Goal: Information Seeking & Learning: Learn about a topic

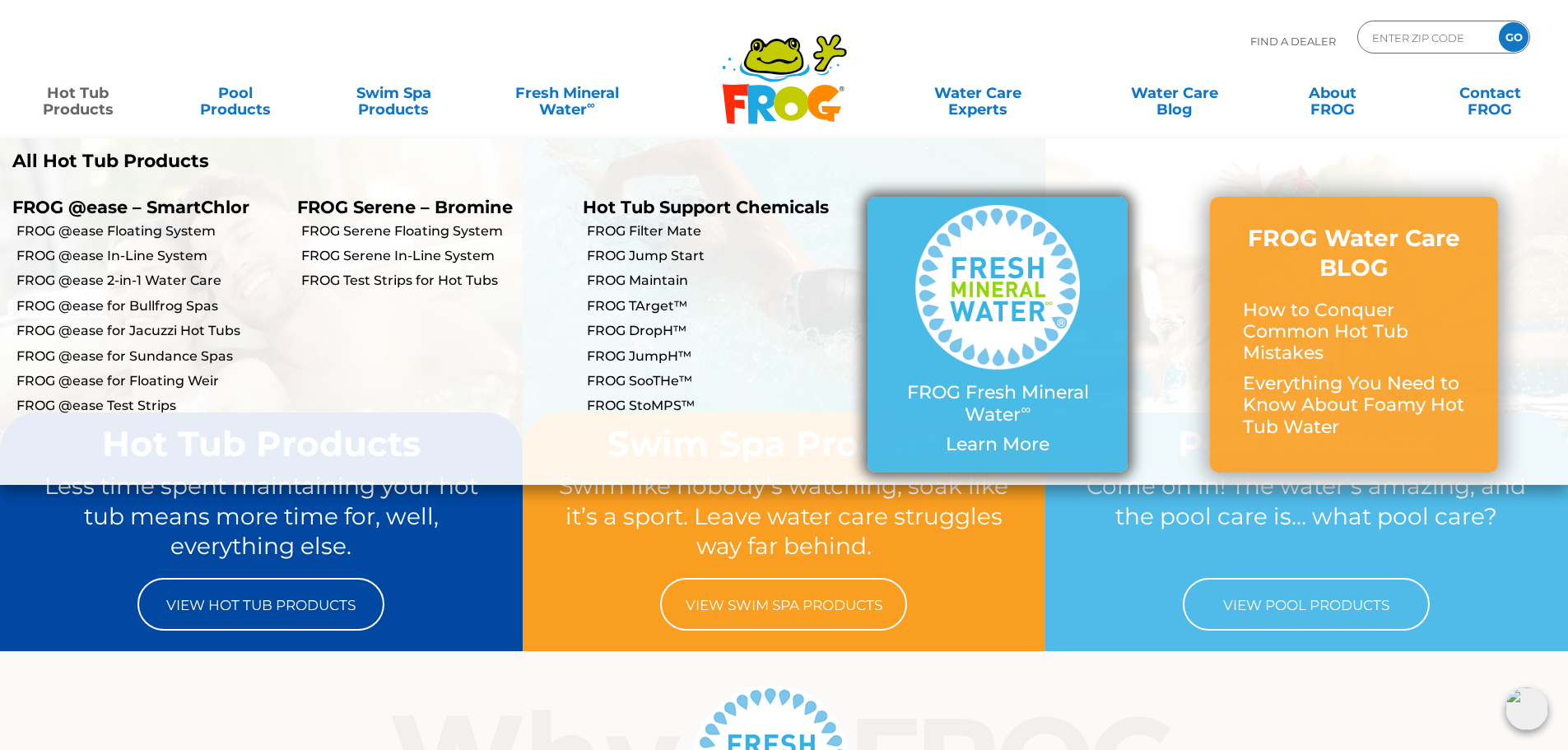
click at [1075, 345] on img at bounding box center [997, 287] width 165 height 164
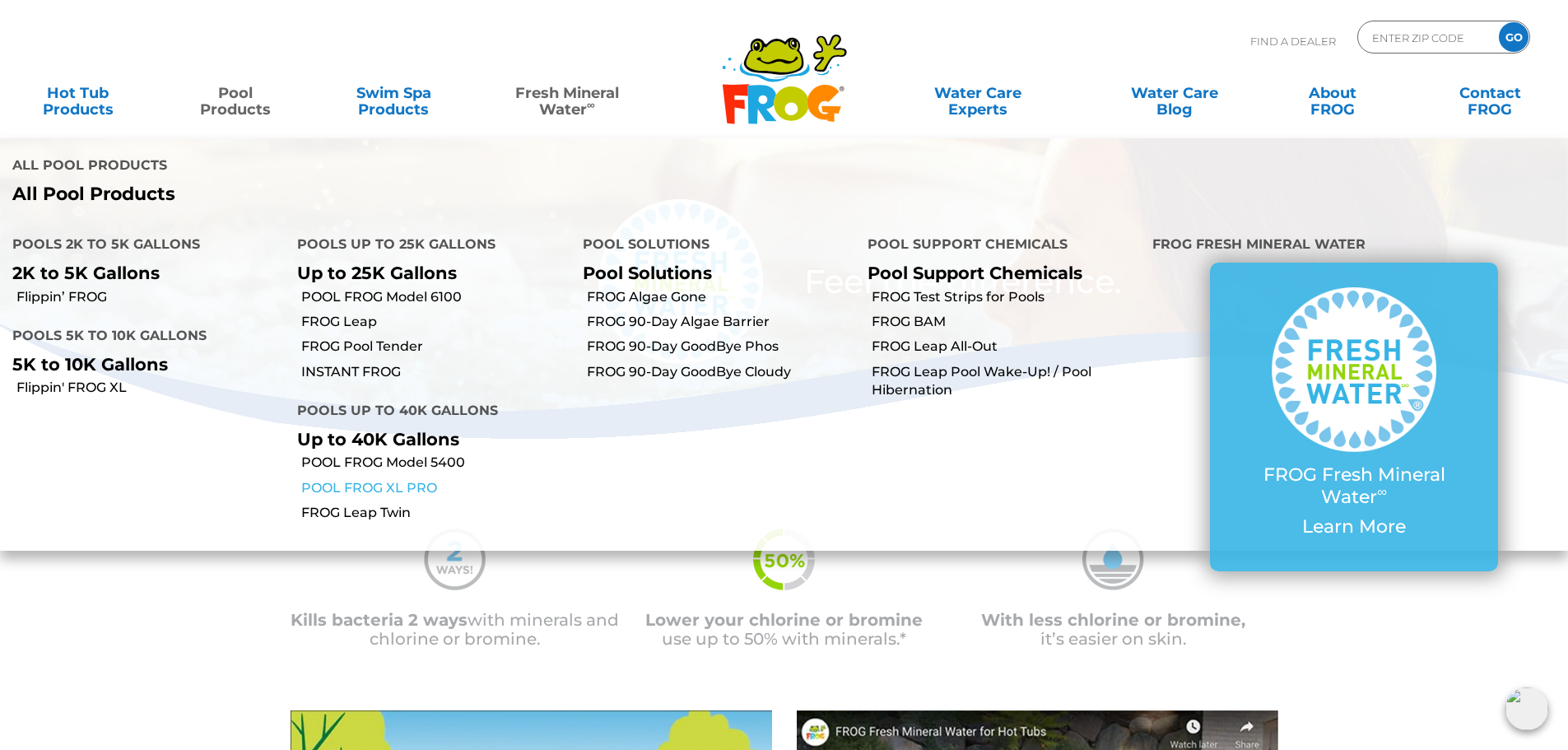
click at [352, 479] on link "POOL FROG XL PRO" at bounding box center [434, 488] width 268 height 18
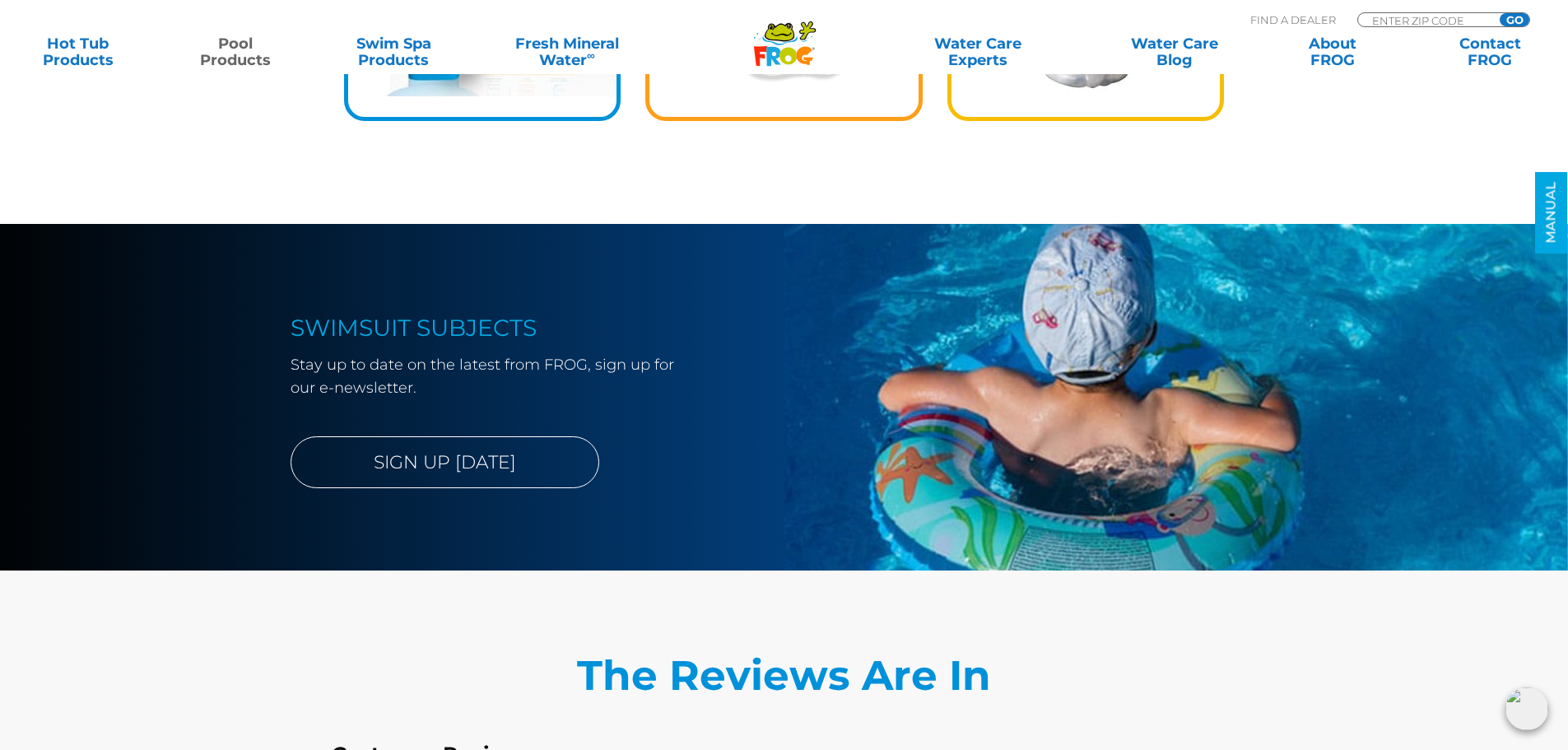
scroll to position [3210, 0]
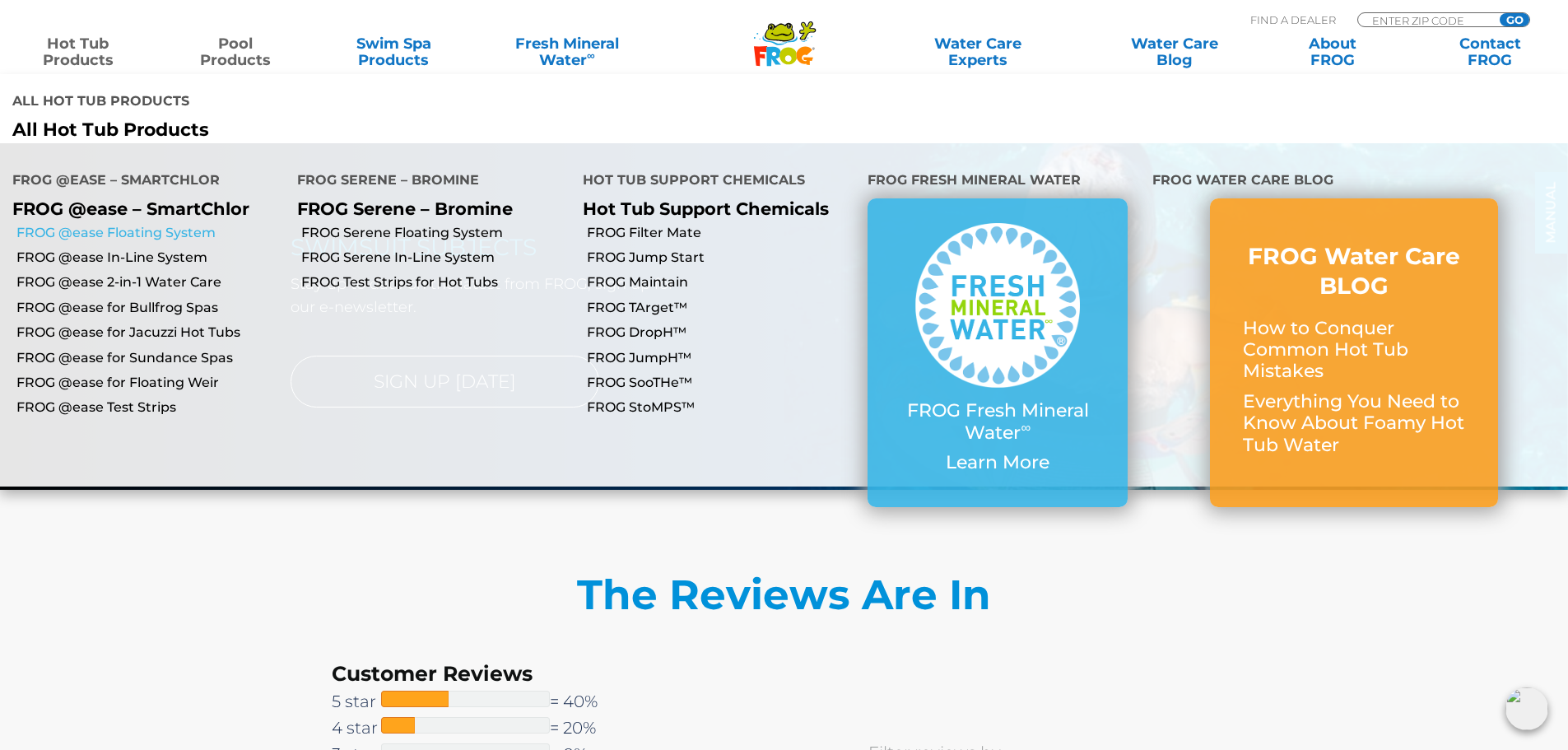
click at [117, 224] on link "FROG @ease Floating System" at bounding box center [150, 232] width 268 height 18
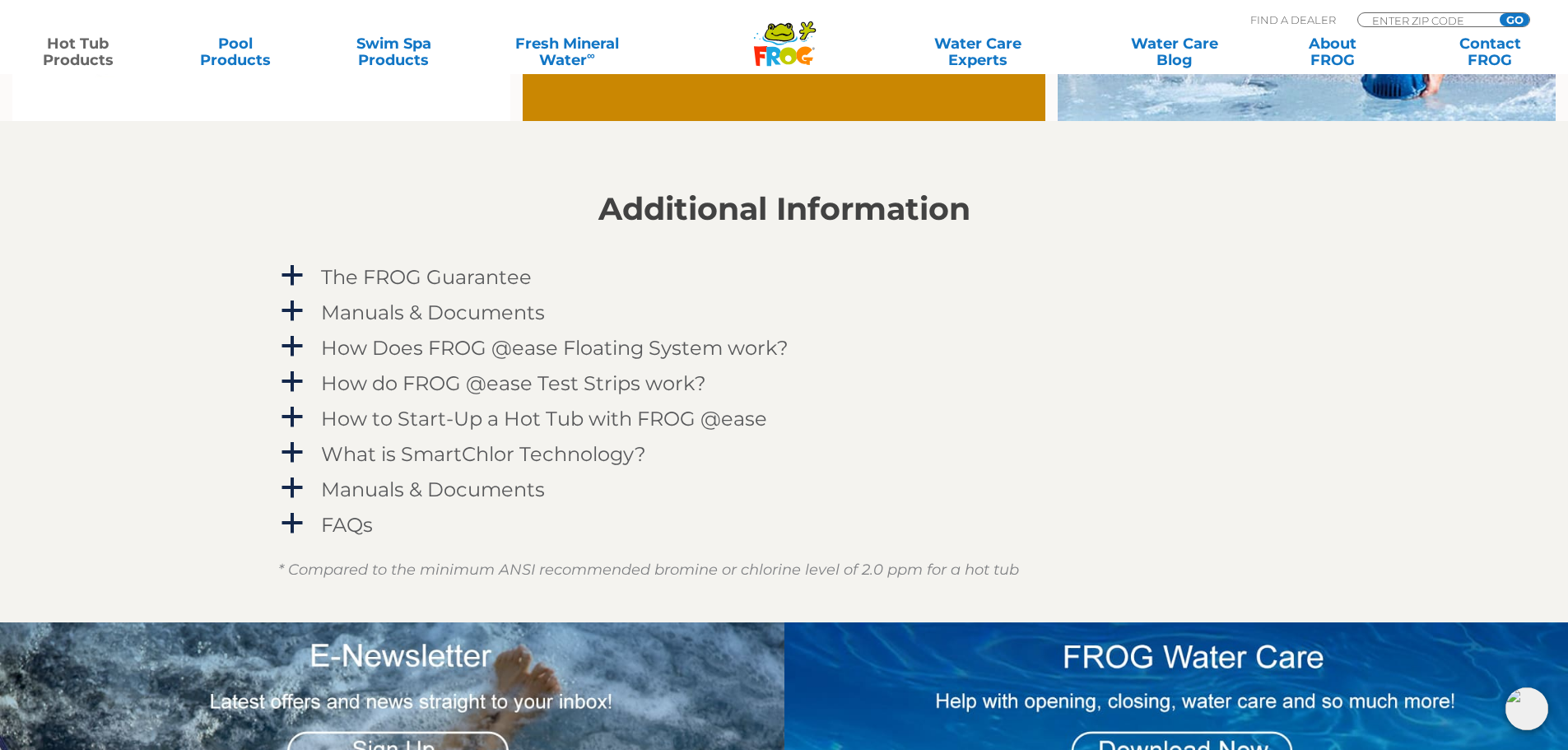
scroll to position [1646, 0]
click at [381, 284] on h4 "The FROG Guarantee" at bounding box center [426, 276] width 211 height 23
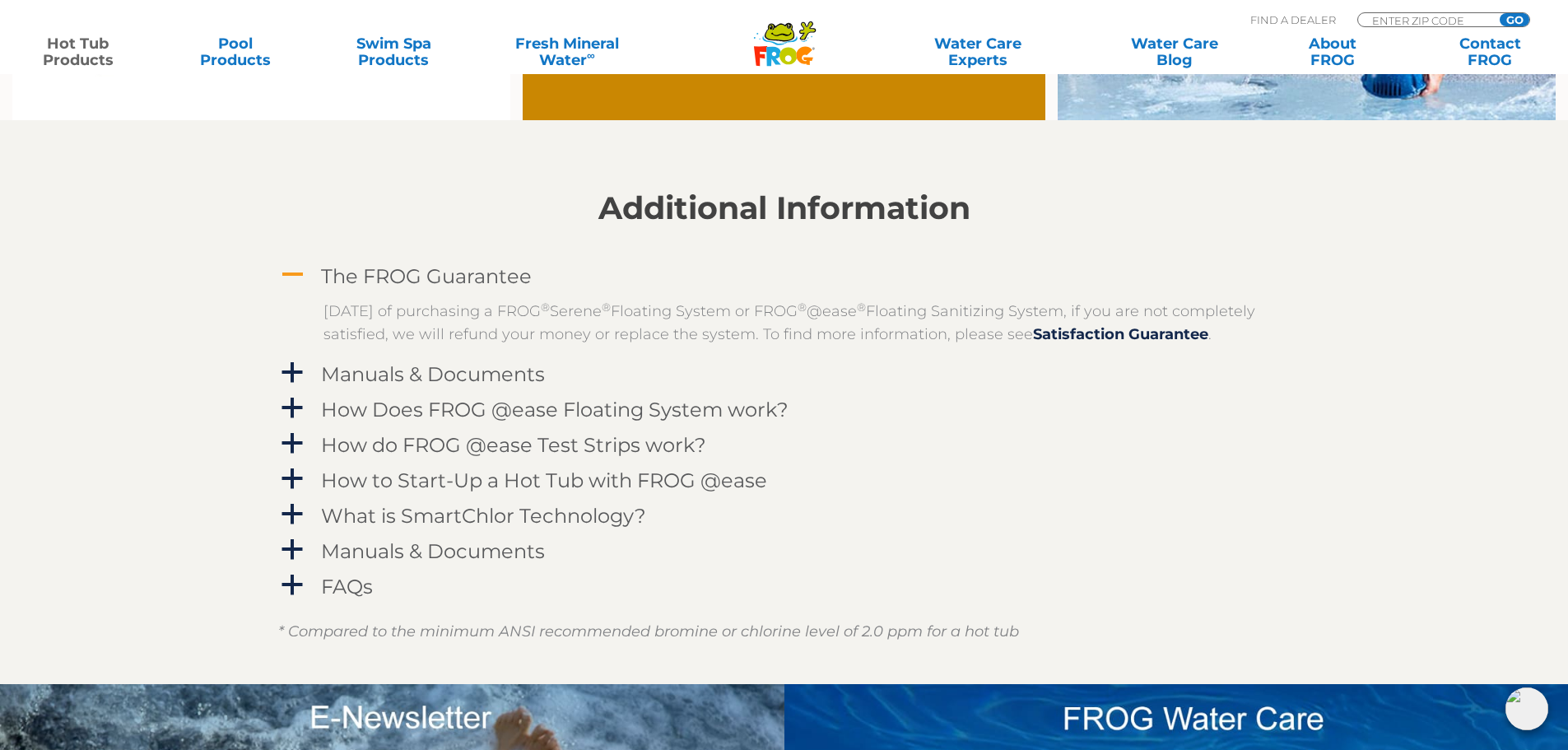
click at [400, 278] on h4 "The FROG Guarantee" at bounding box center [426, 276] width 211 height 23
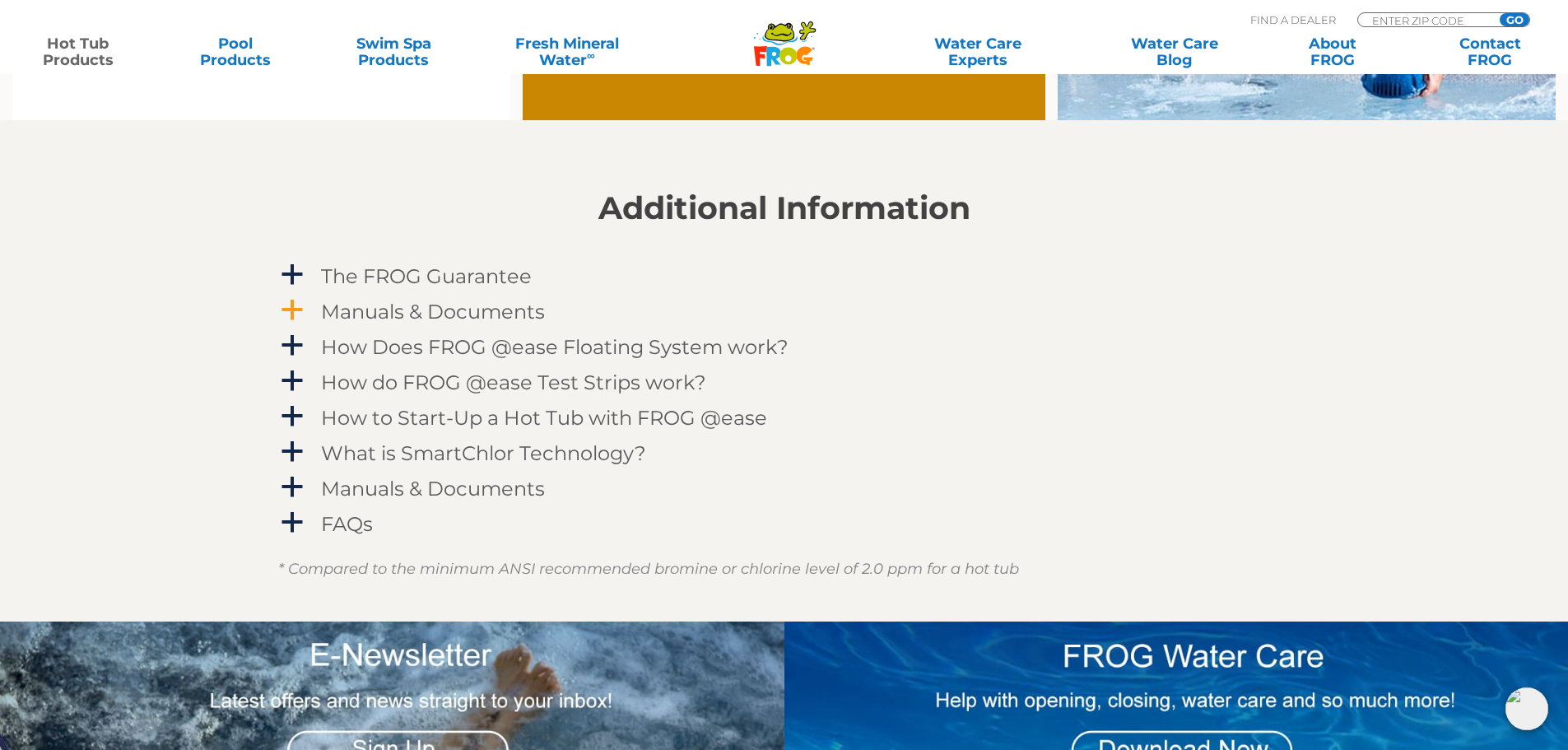
click at [409, 301] on h4 "Manuals & Documents" at bounding box center [432, 312] width 224 height 23
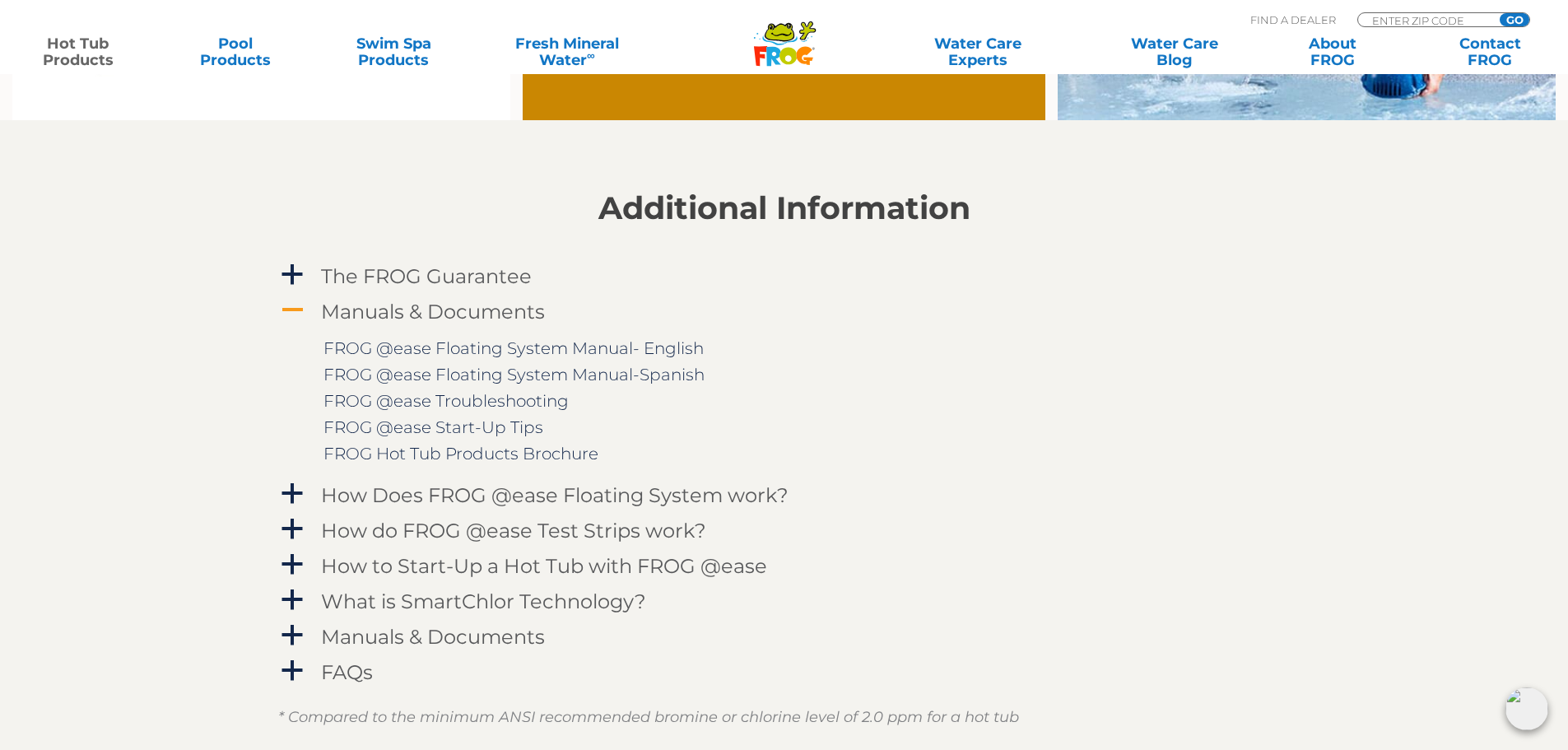
click at [414, 309] on h4 "Manuals & Documents" at bounding box center [432, 312] width 224 height 23
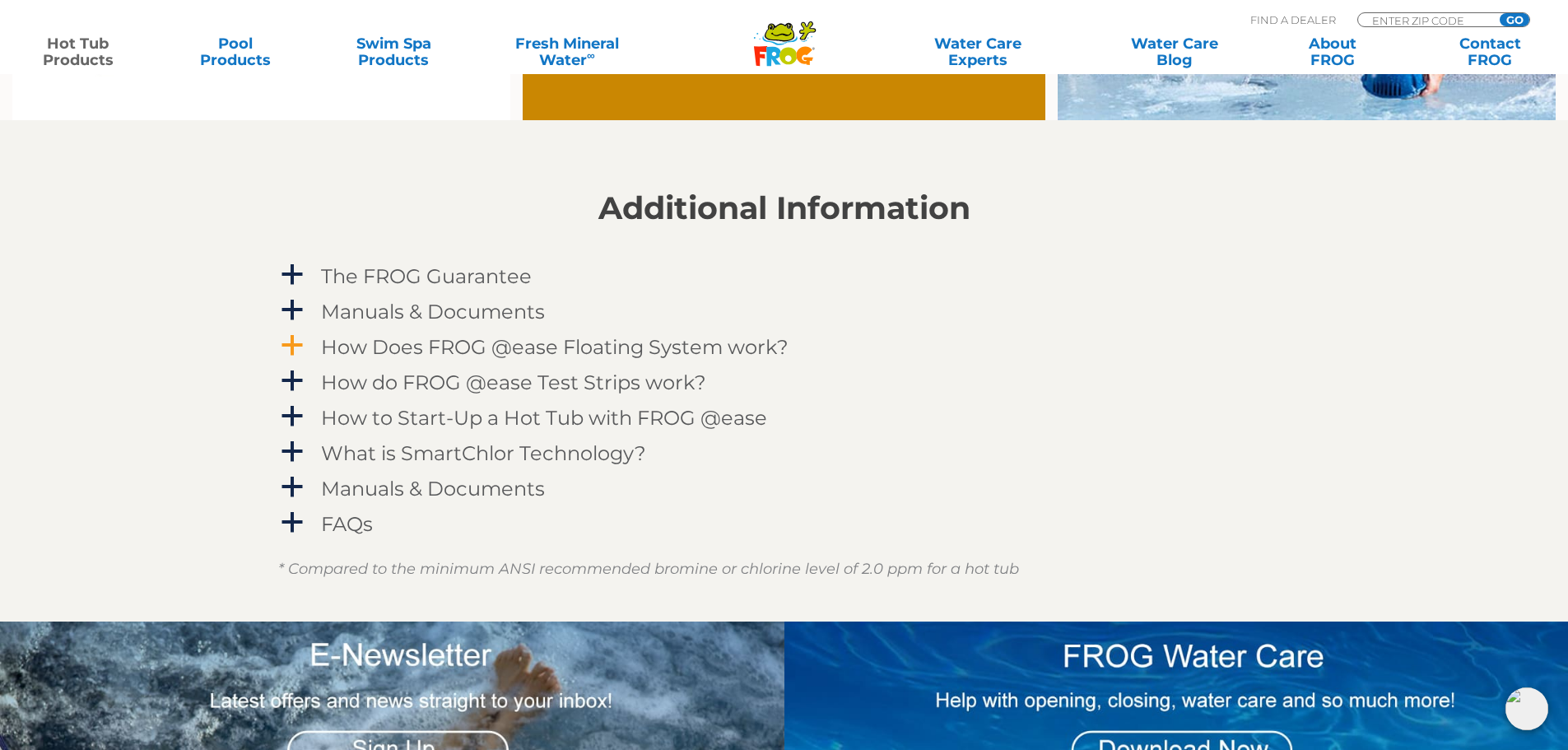
click at [434, 340] on h4 "How Does FROG @ease Floating System work?" at bounding box center [554, 347] width 467 height 23
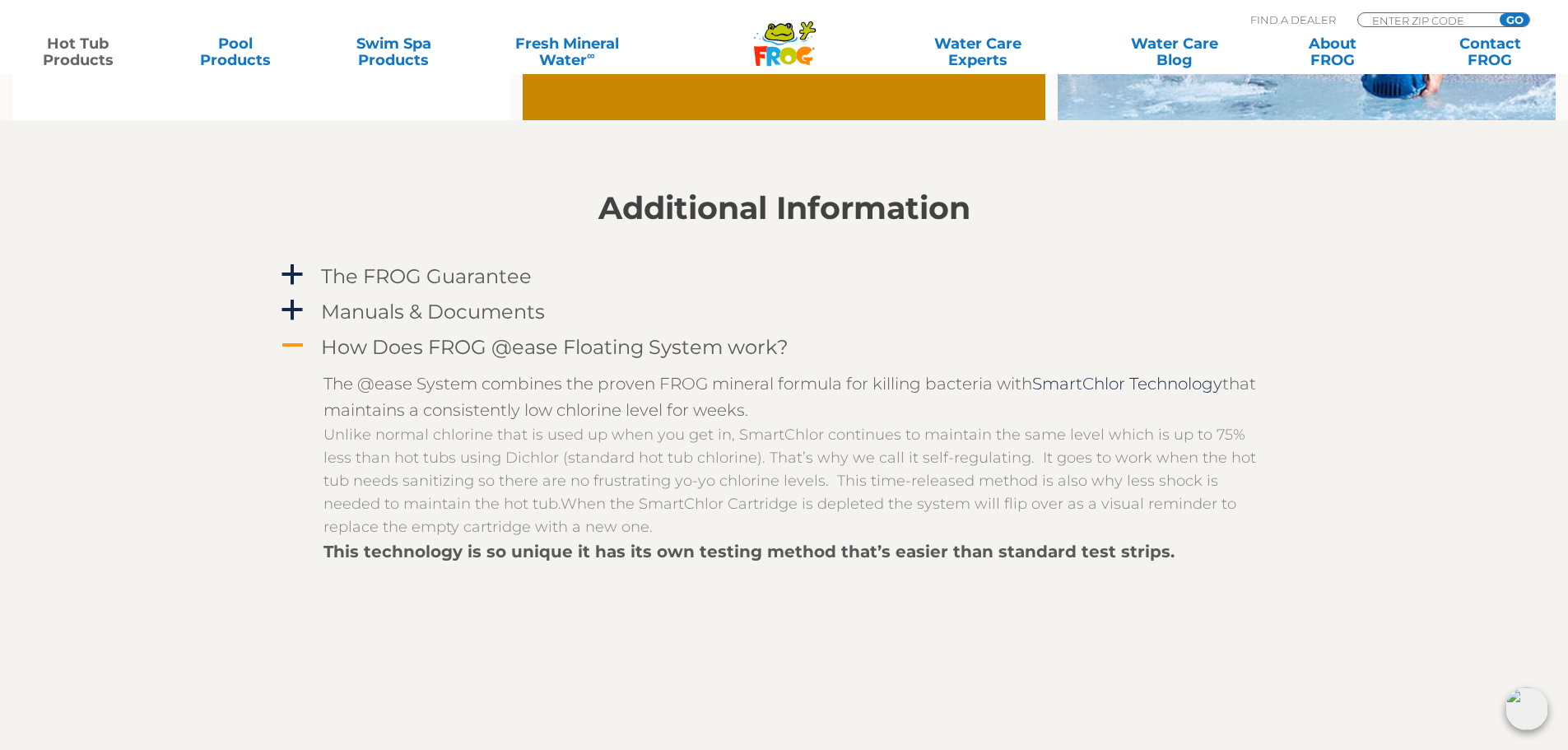
click at [435, 342] on h4 "How Does FROG @ease Floating System work?" at bounding box center [554, 347] width 467 height 23
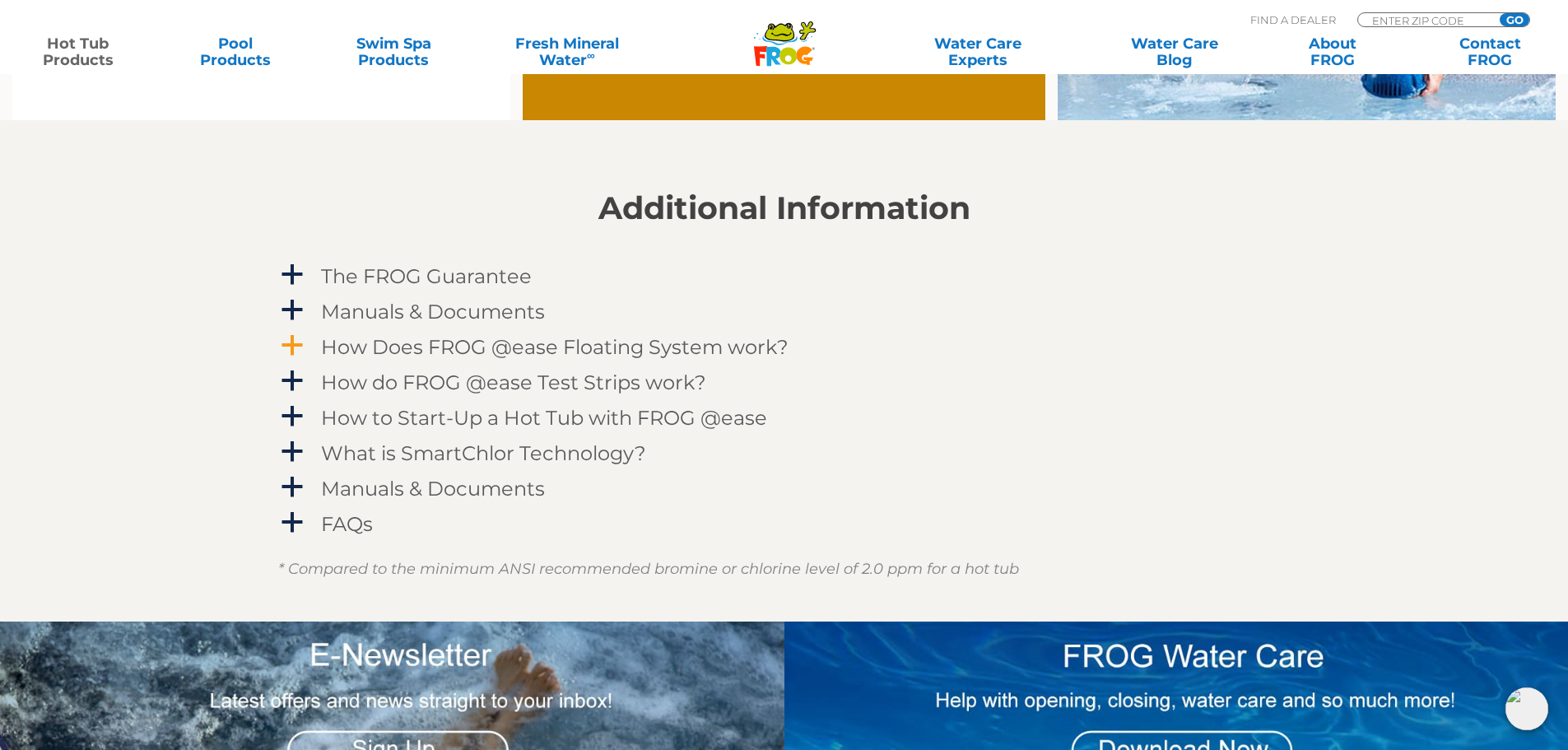
click at [435, 343] on h4 "How Does FROG @ease Floating System work?" at bounding box center [554, 347] width 467 height 23
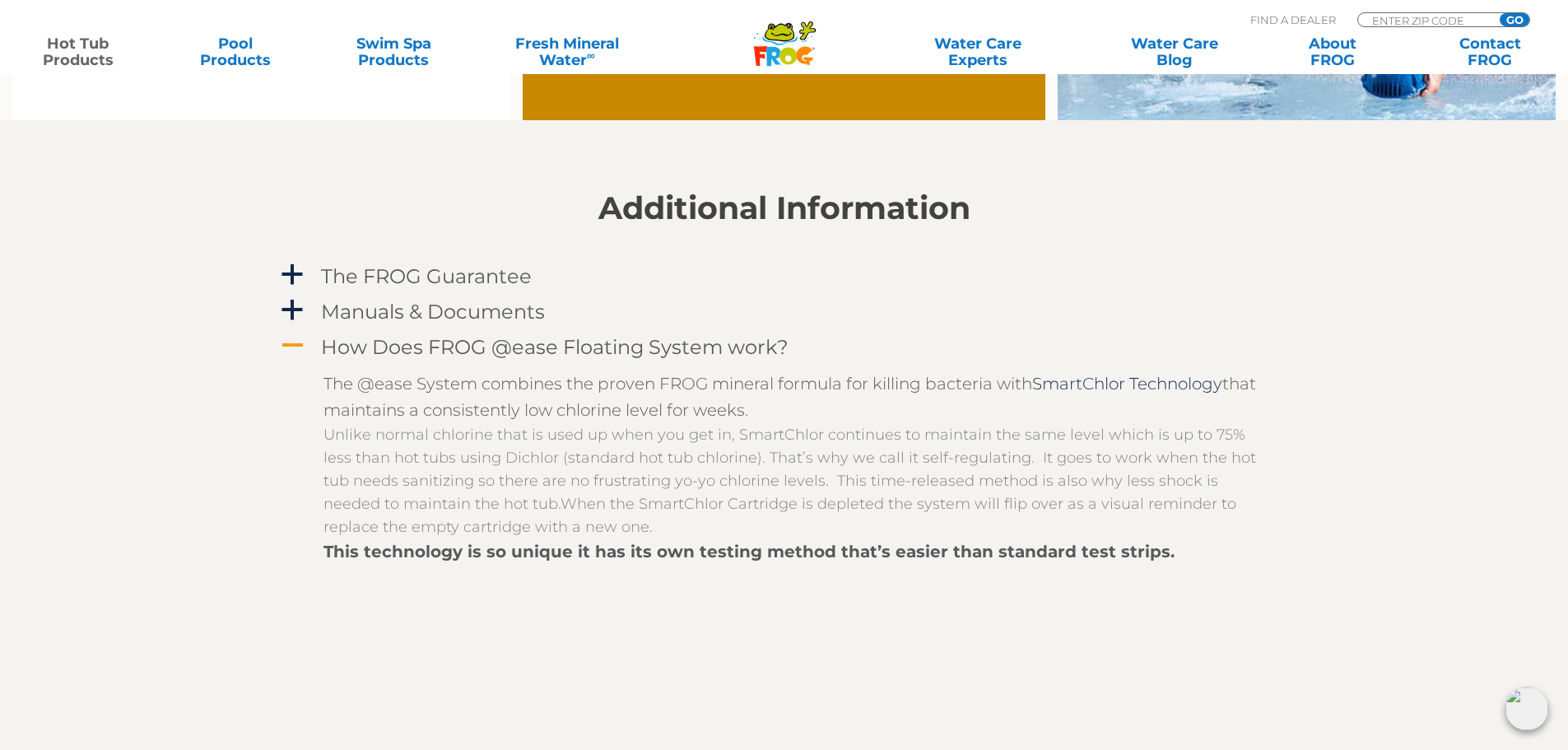
click at [435, 343] on h4 "How Does FROG @ease Floating System work?" at bounding box center [554, 347] width 467 height 23
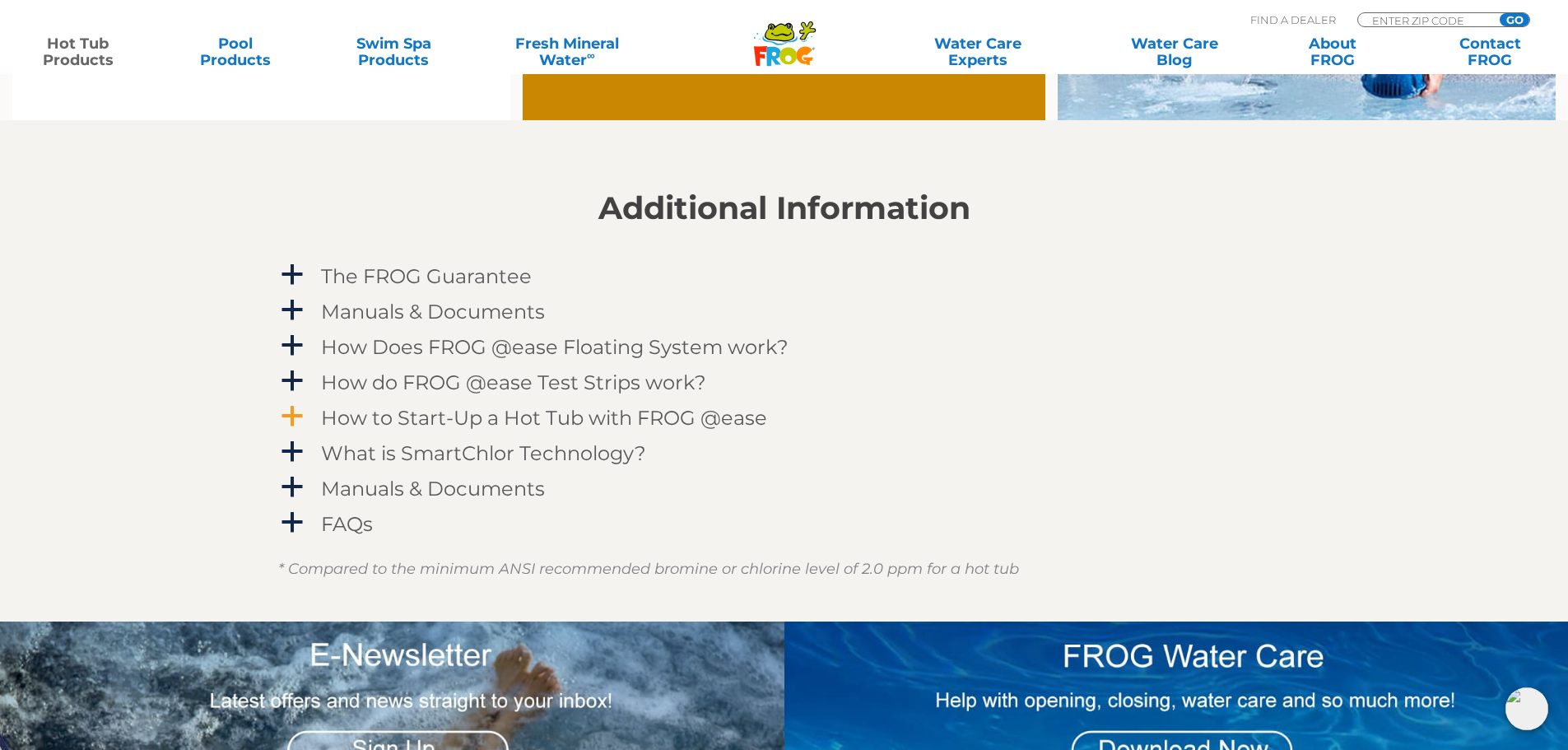
click at [465, 416] on h4 "How to Start-Up a Hot Tub with FROG @ease" at bounding box center [543, 418] width 447 height 23
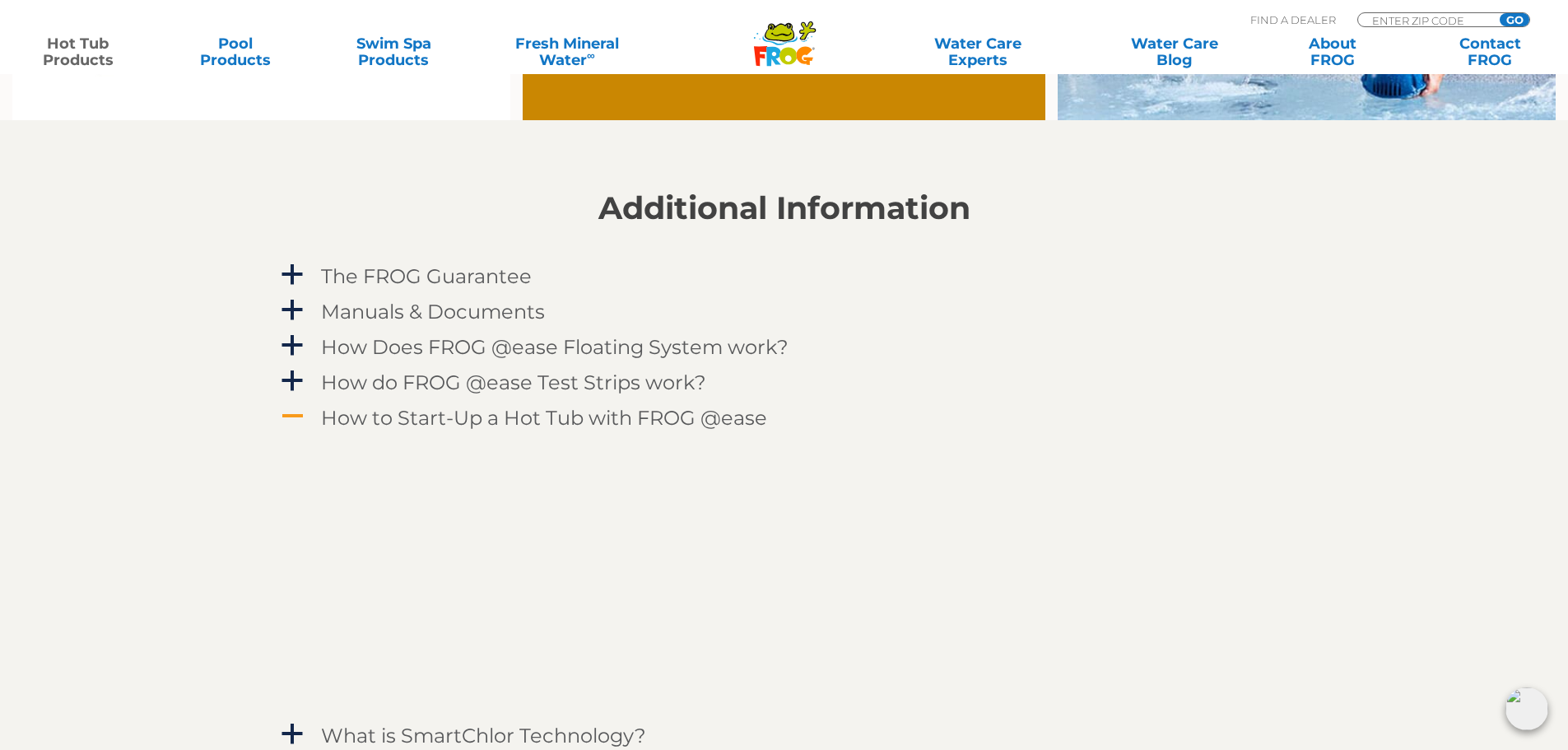
click at [463, 412] on h4 "How to Start-Up a Hot Tub with FROG @ease" at bounding box center [543, 418] width 447 height 23
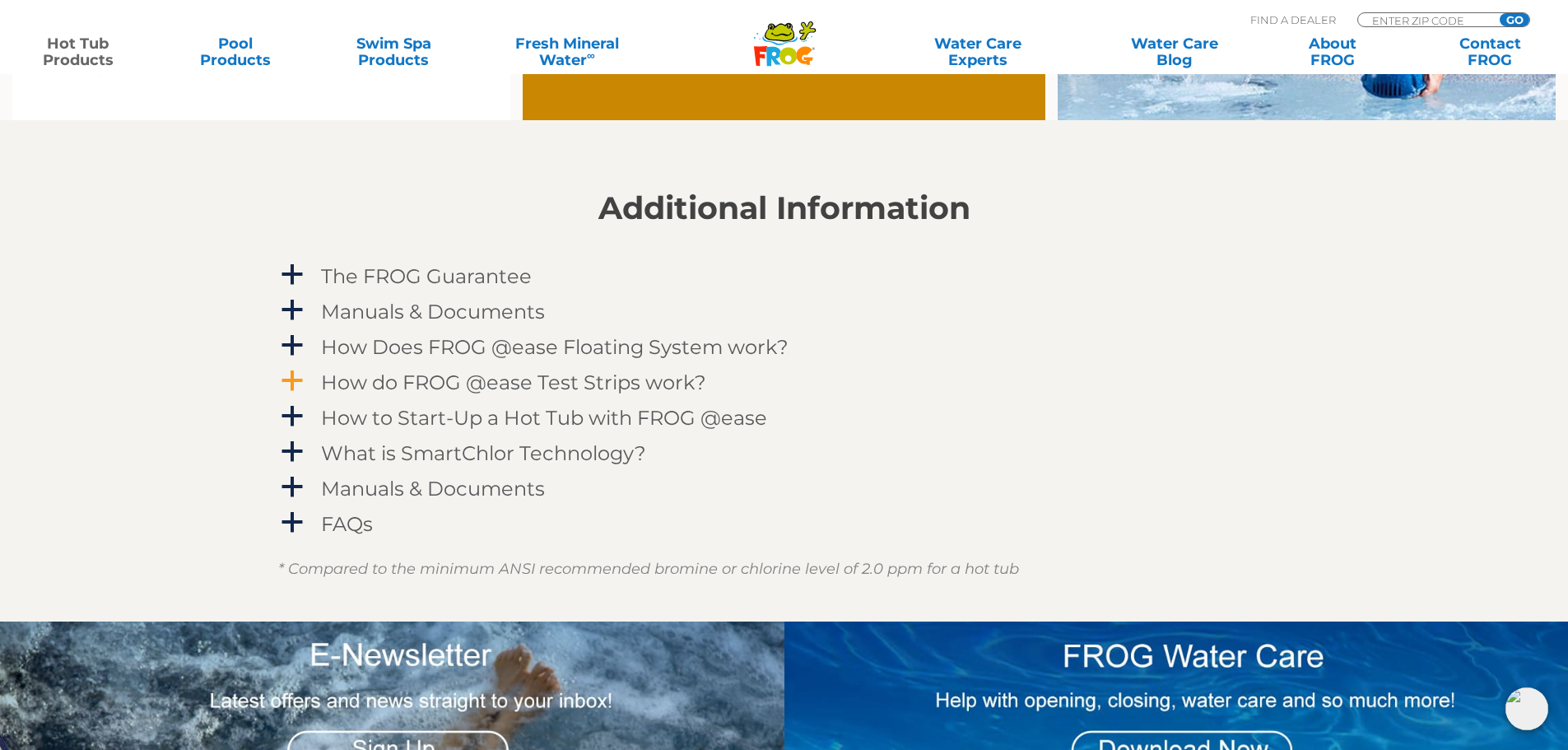
click at [458, 383] on h4 "How do FROG @ease Test Strips work?" at bounding box center [513, 383] width 385 height 23
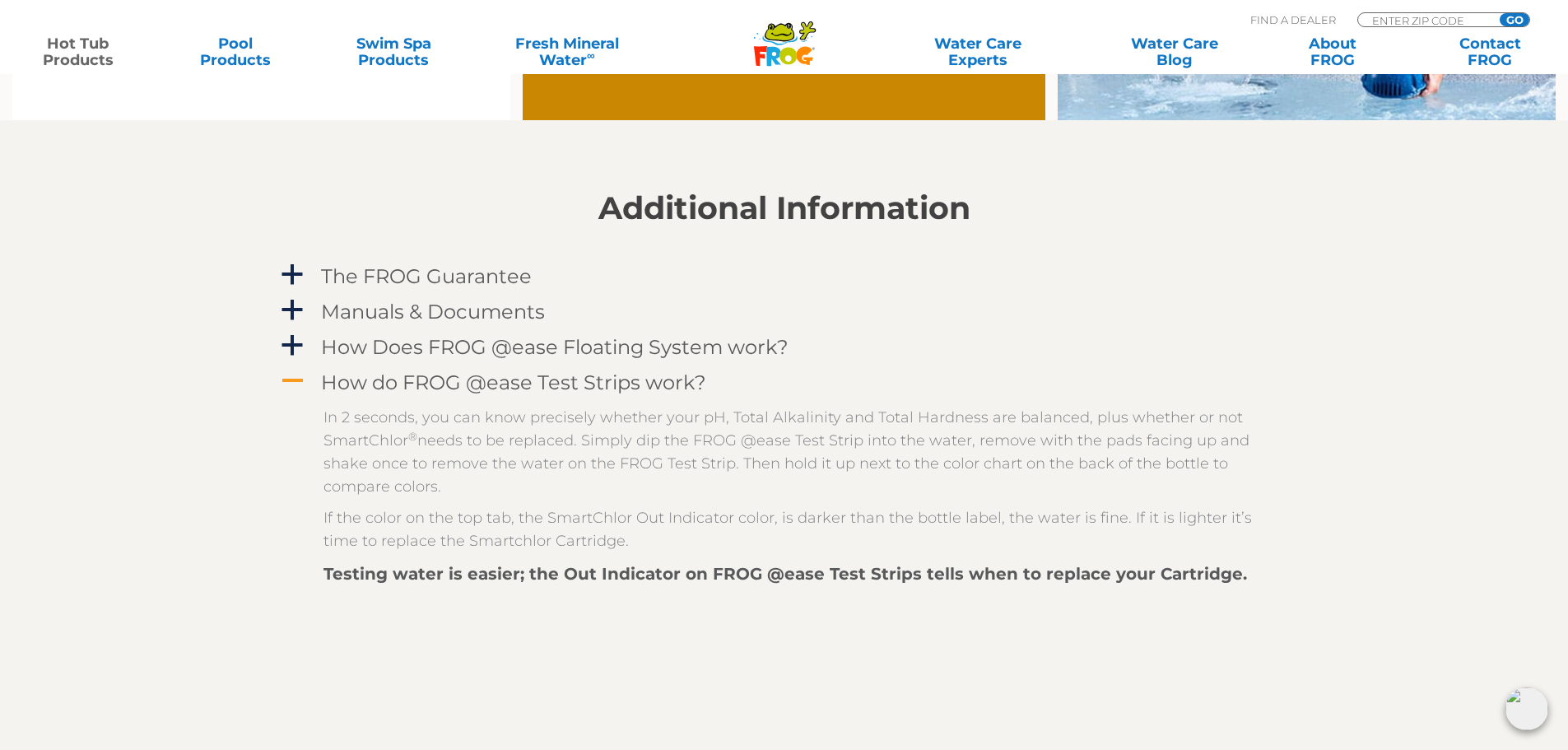
click at [462, 383] on h4 "How do FROG @ease Test Strips work?" at bounding box center [513, 383] width 385 height 23
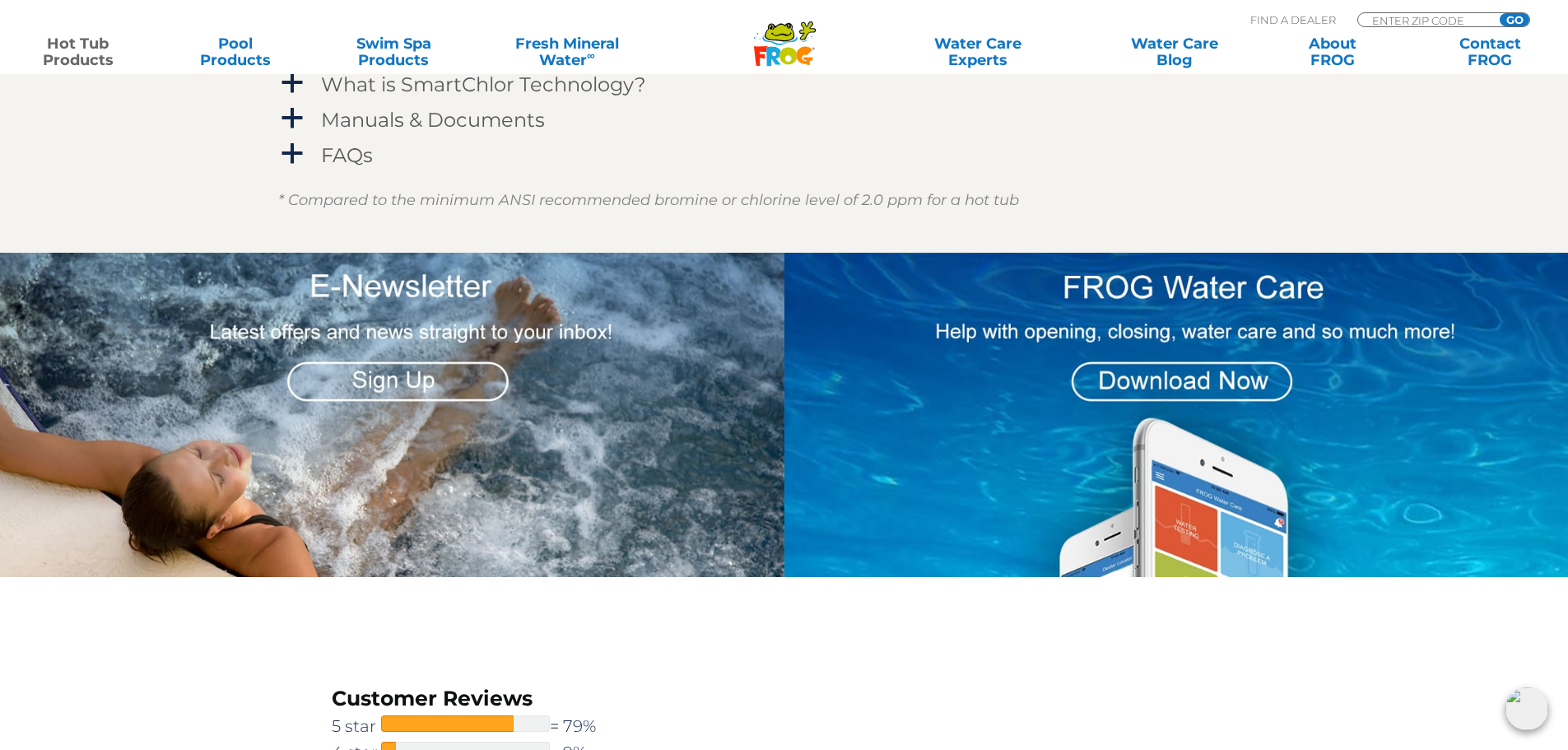
scroll to position [2057, 0]
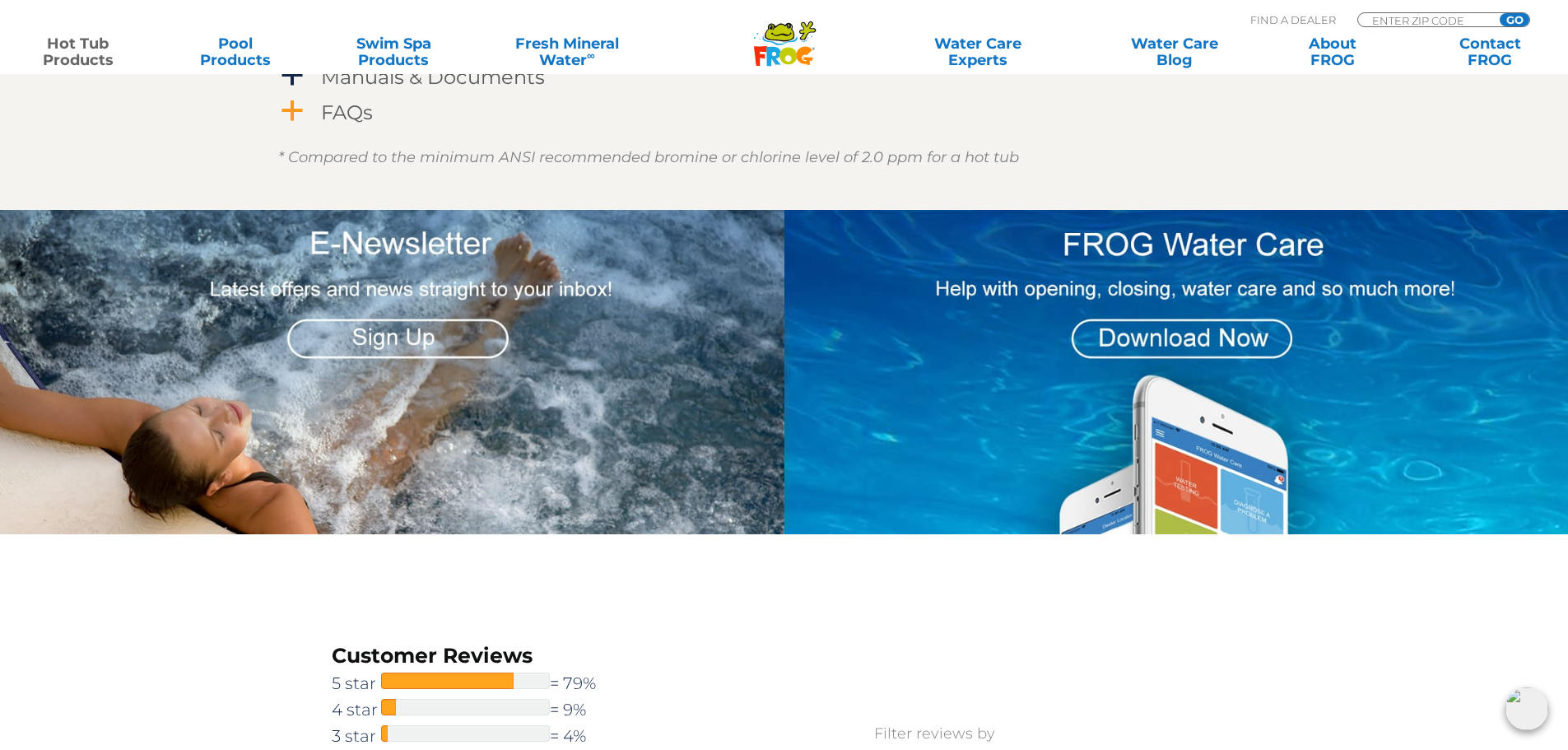
click at [344, 112] on h4 "FAQs" at bounding box center [346, 113] width 52 height 23
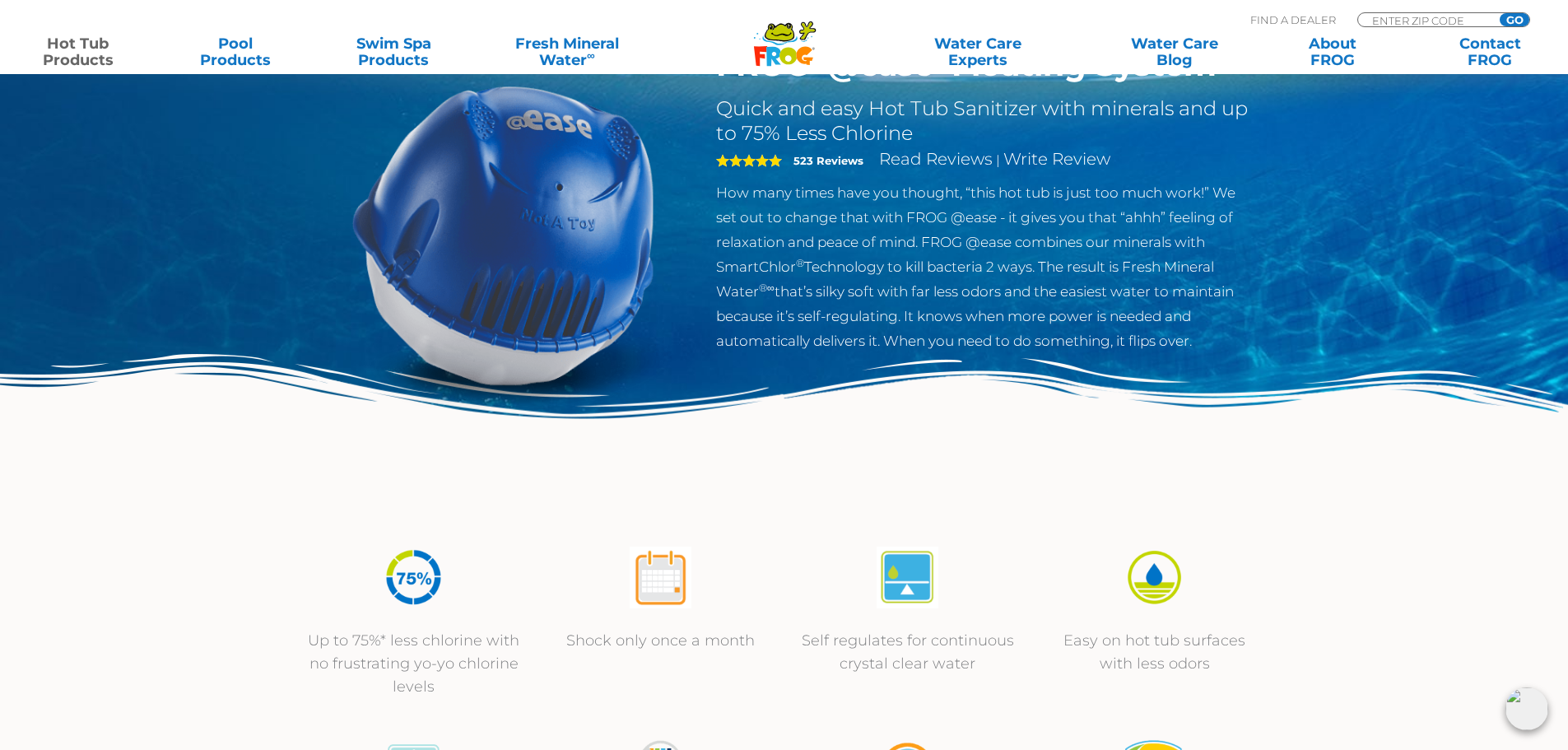
scroll to position [0, 0]
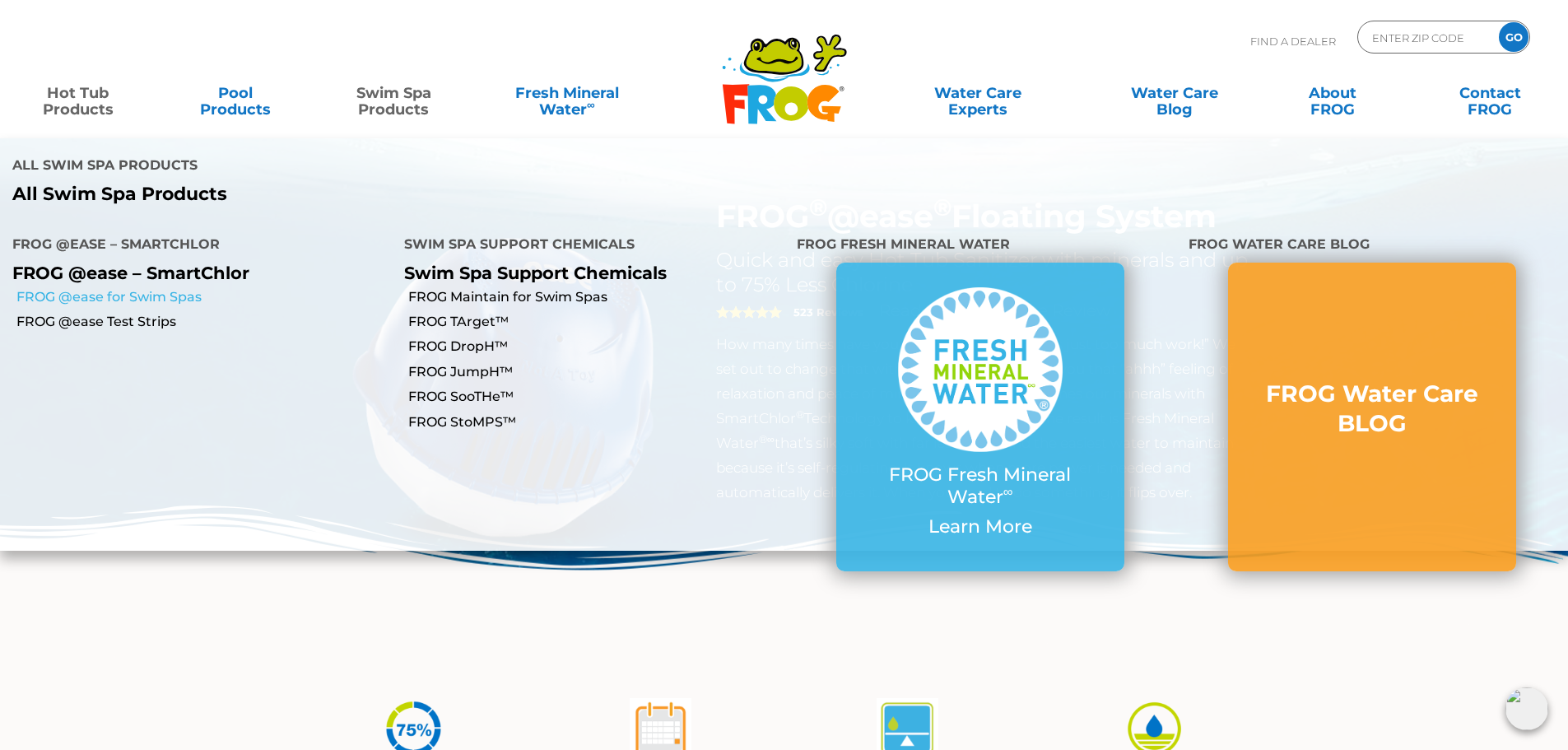
click at [175, 288] on link "FROG @ease for Swim Spas" at bounding box center [204, 296] width 375 height 18
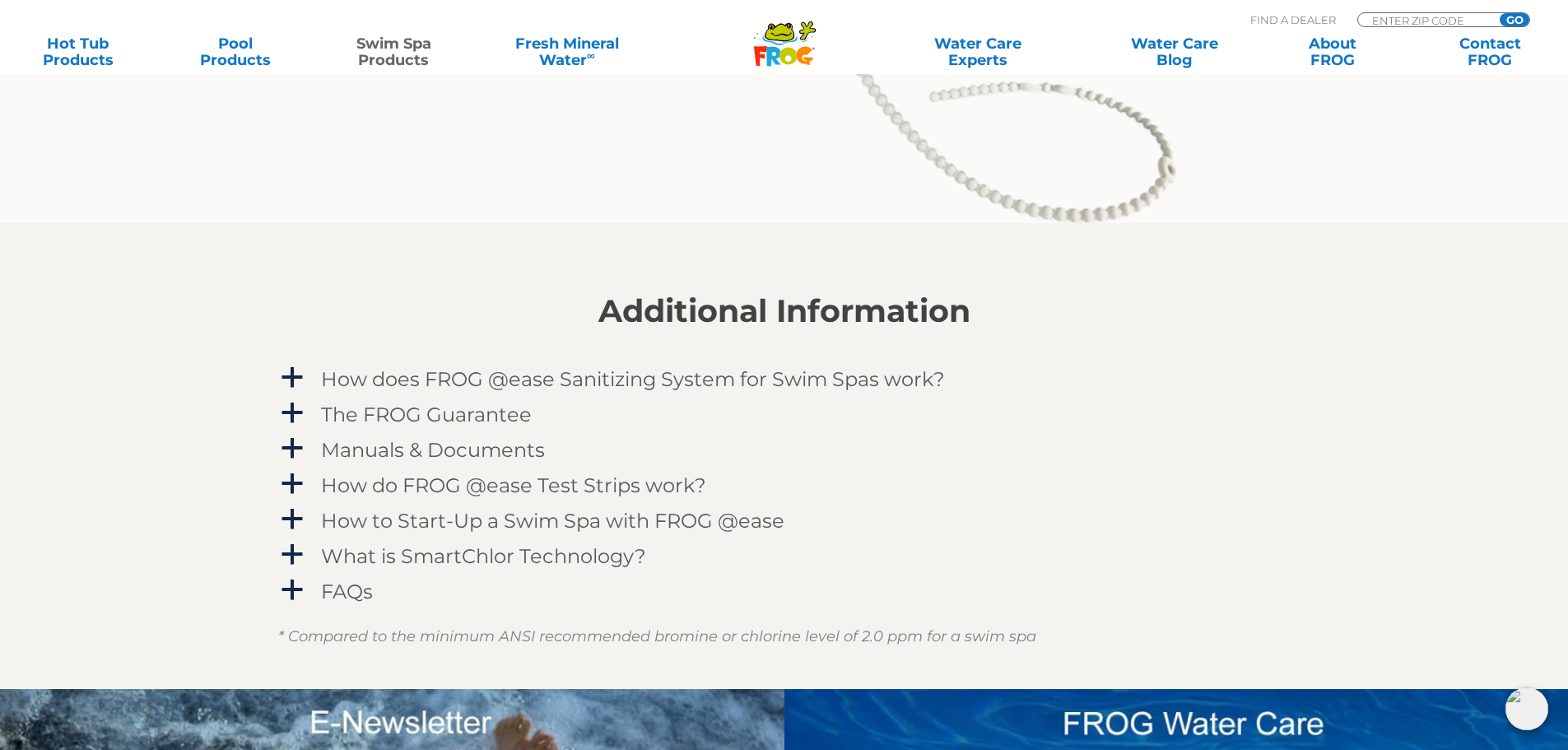
scroll to position [2057, 0]
click at [531, 374] on h4 "How does FROG @ease Sanitizing System for Swim Spas work?" at bounding box center [633, 379] width 624 height 23
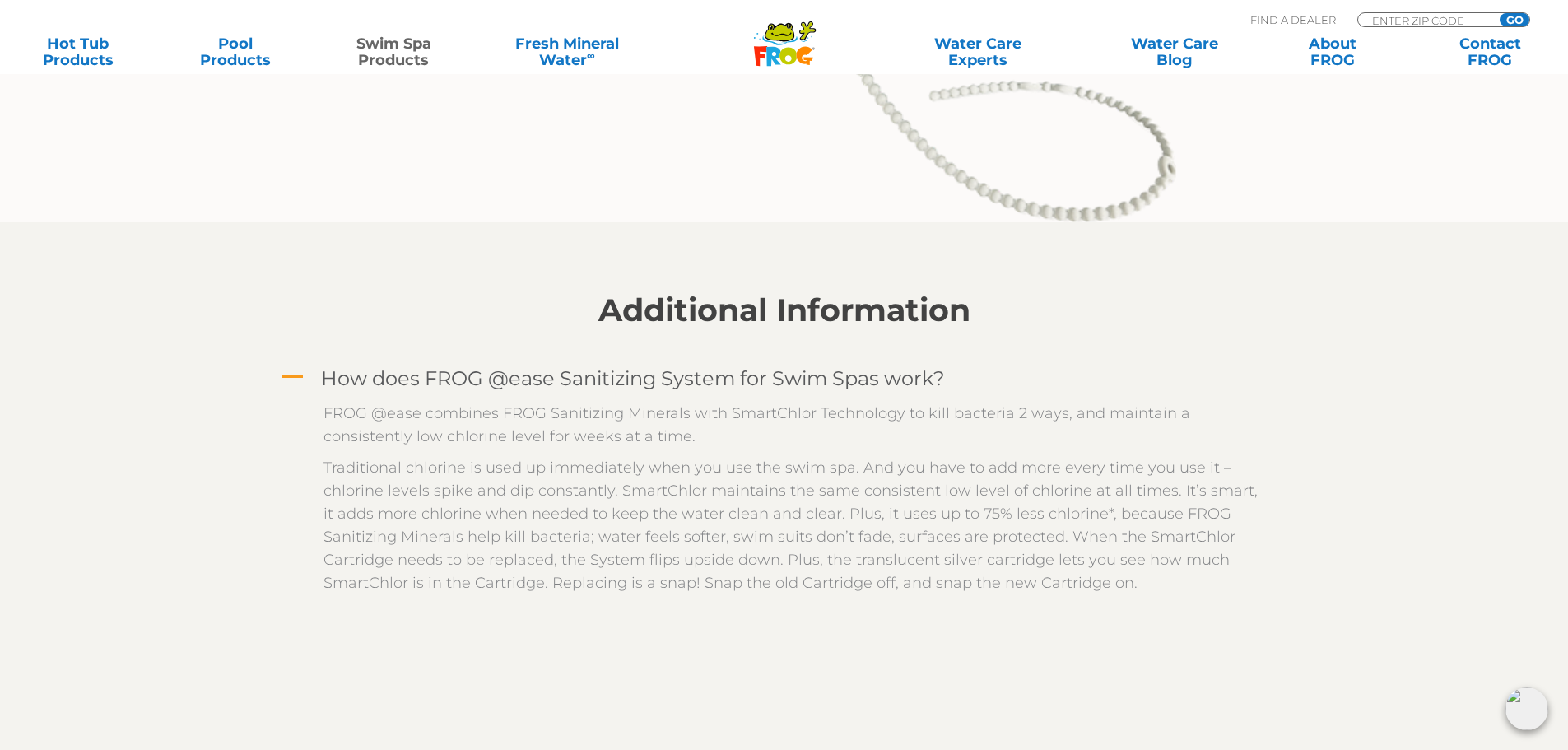
click at [531, 374] on h4 "How does FROG @ease Sanitizing System for Swim Spas work?" at bounding box center [633, 379] width 624 height 23
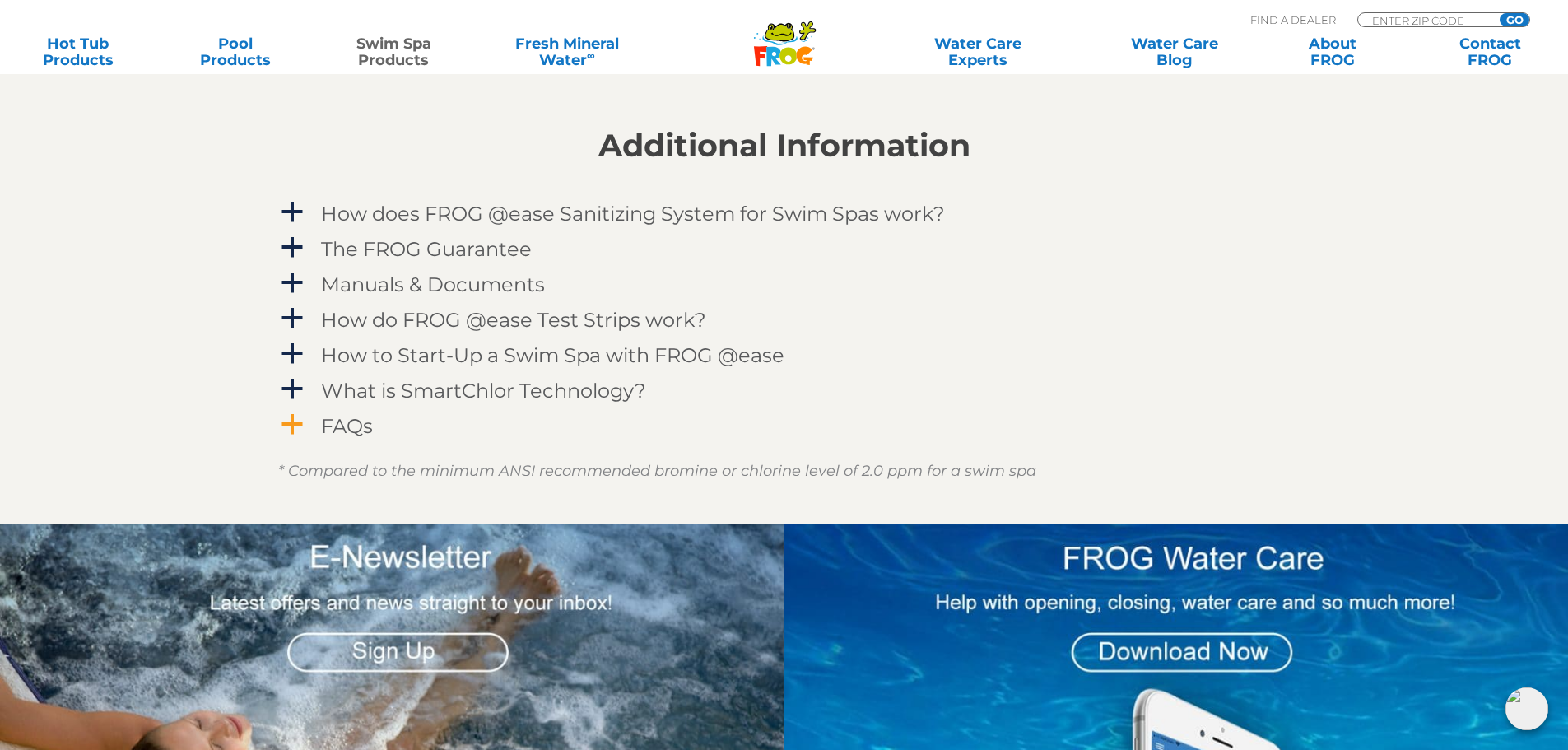
click at [344, 433] on h4 "FAQs" at bounding box center [346, 426] width 52 height 23
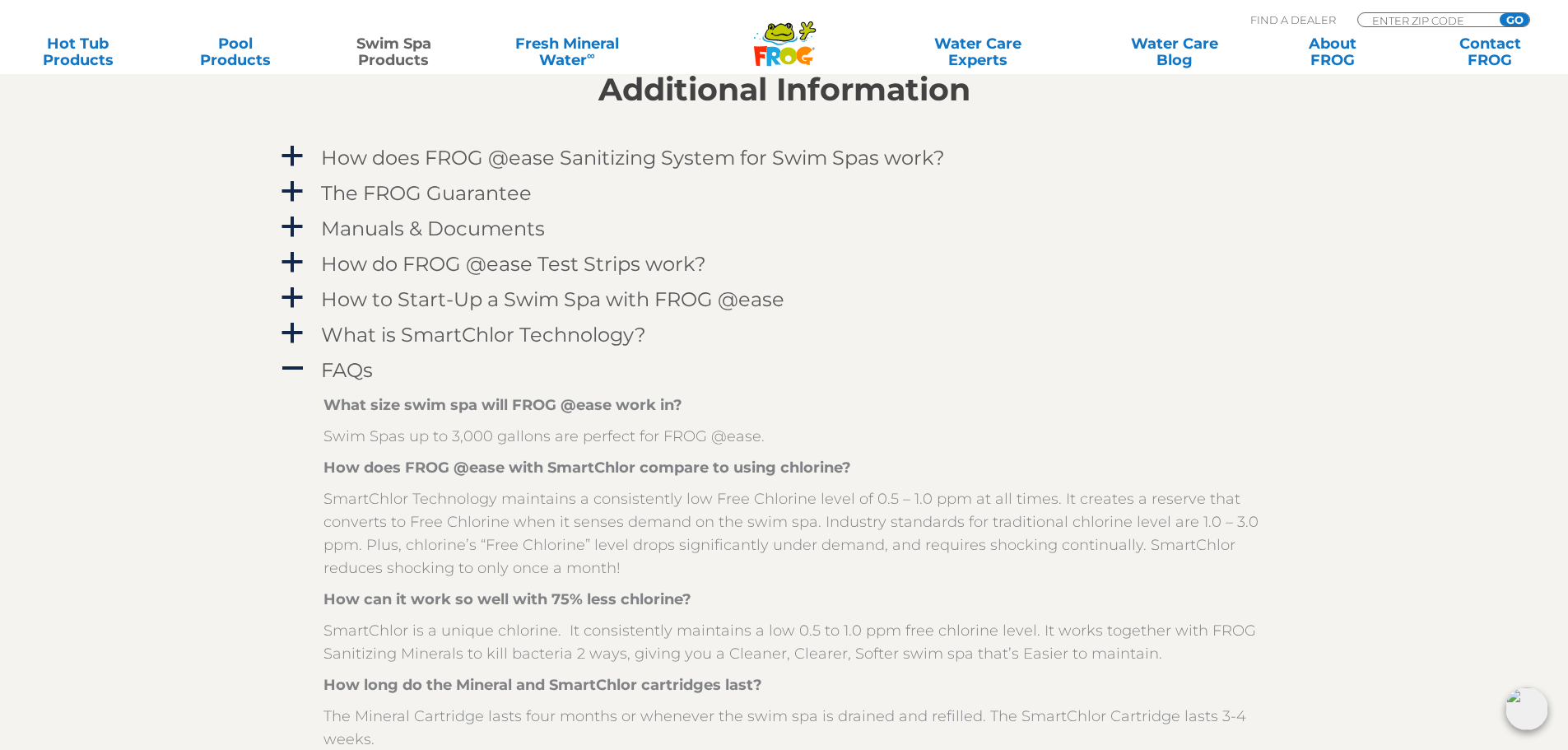
scroll to position [2305, 0]
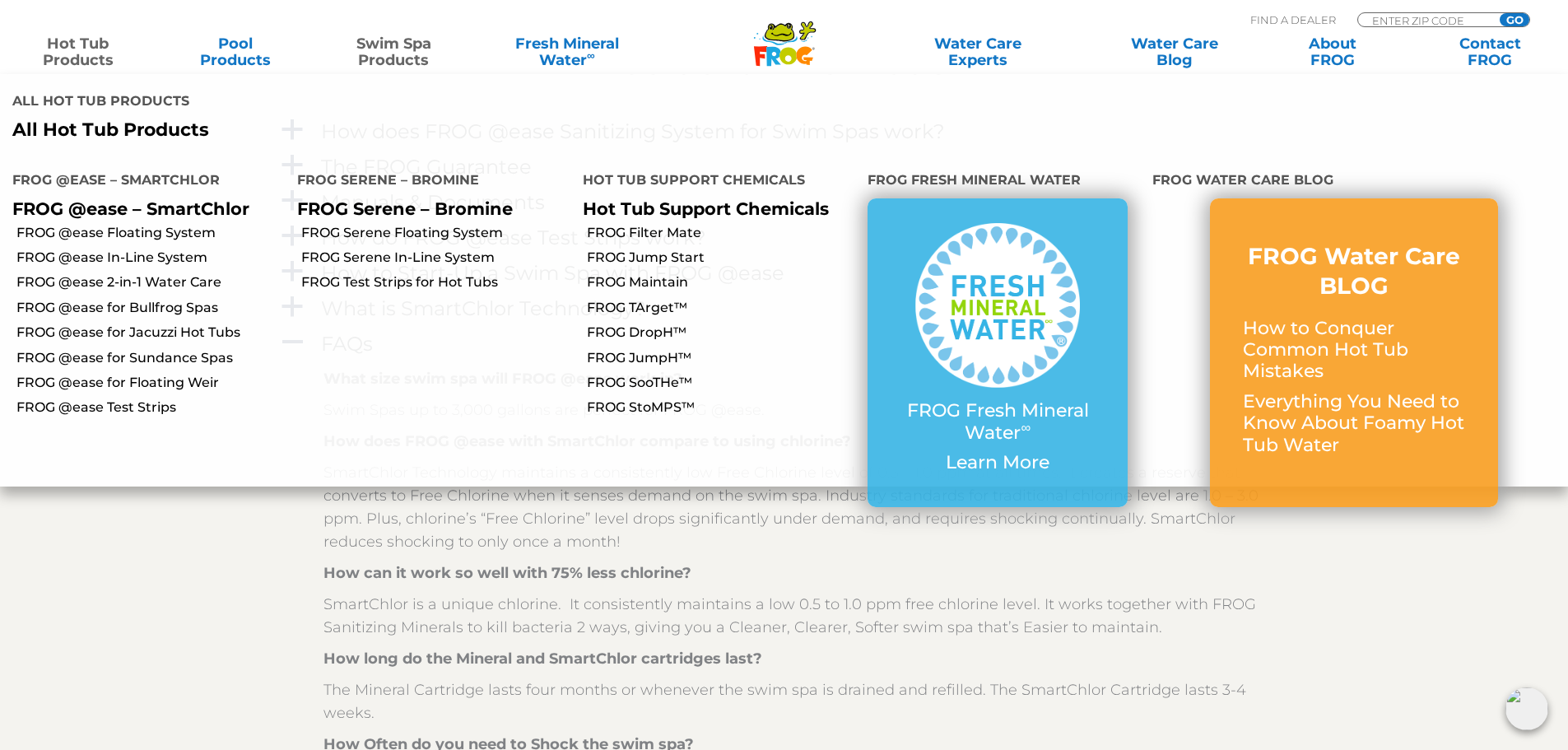
drag, startPoint x: 622, startPoint y: 168, endPoint x: 619, endPoint y: 178, distance: 10.4
click at [622, 224] on link "FROG Filter Mate" at bounding box center [720, 232] width 268 height 18
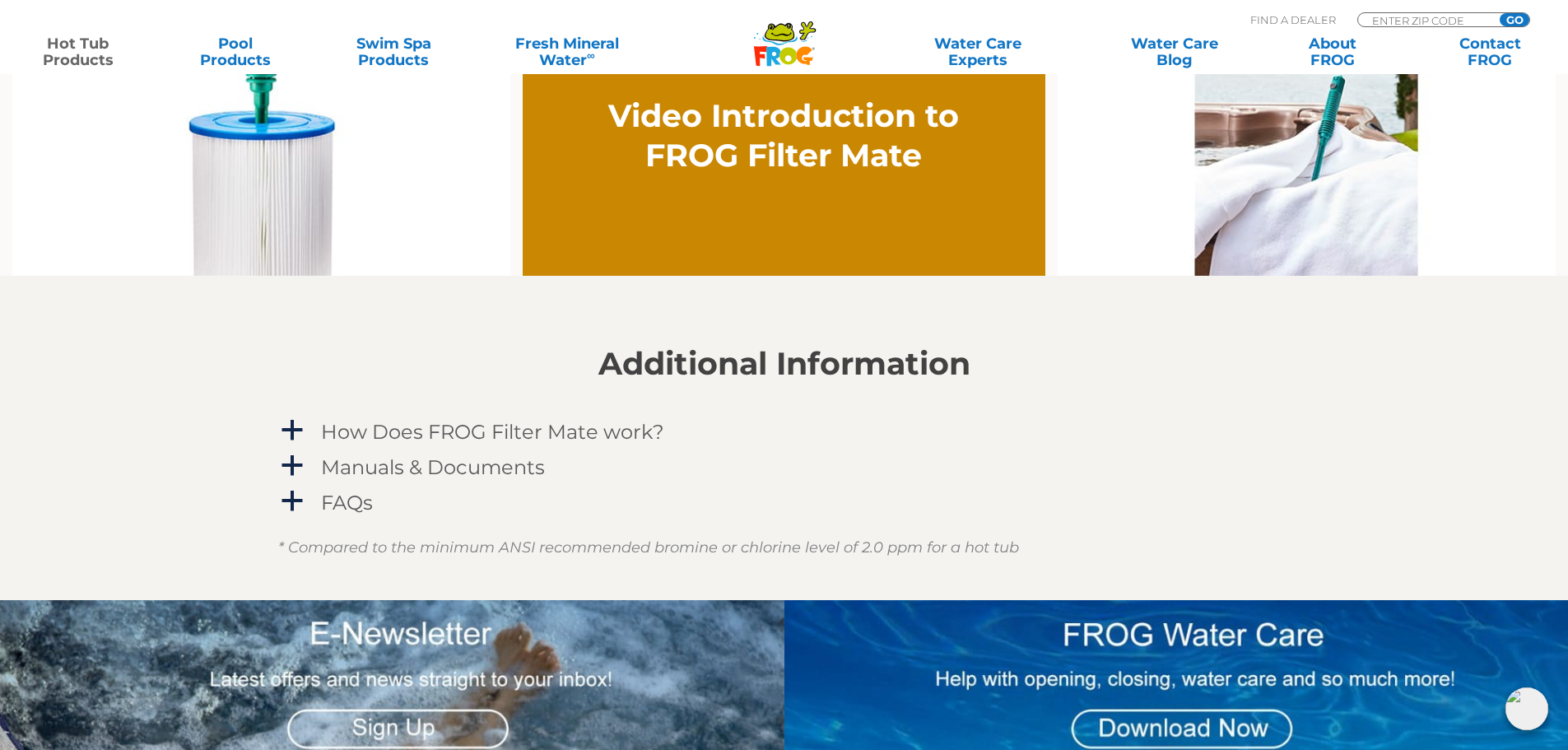
scroll to position [1481, 0]
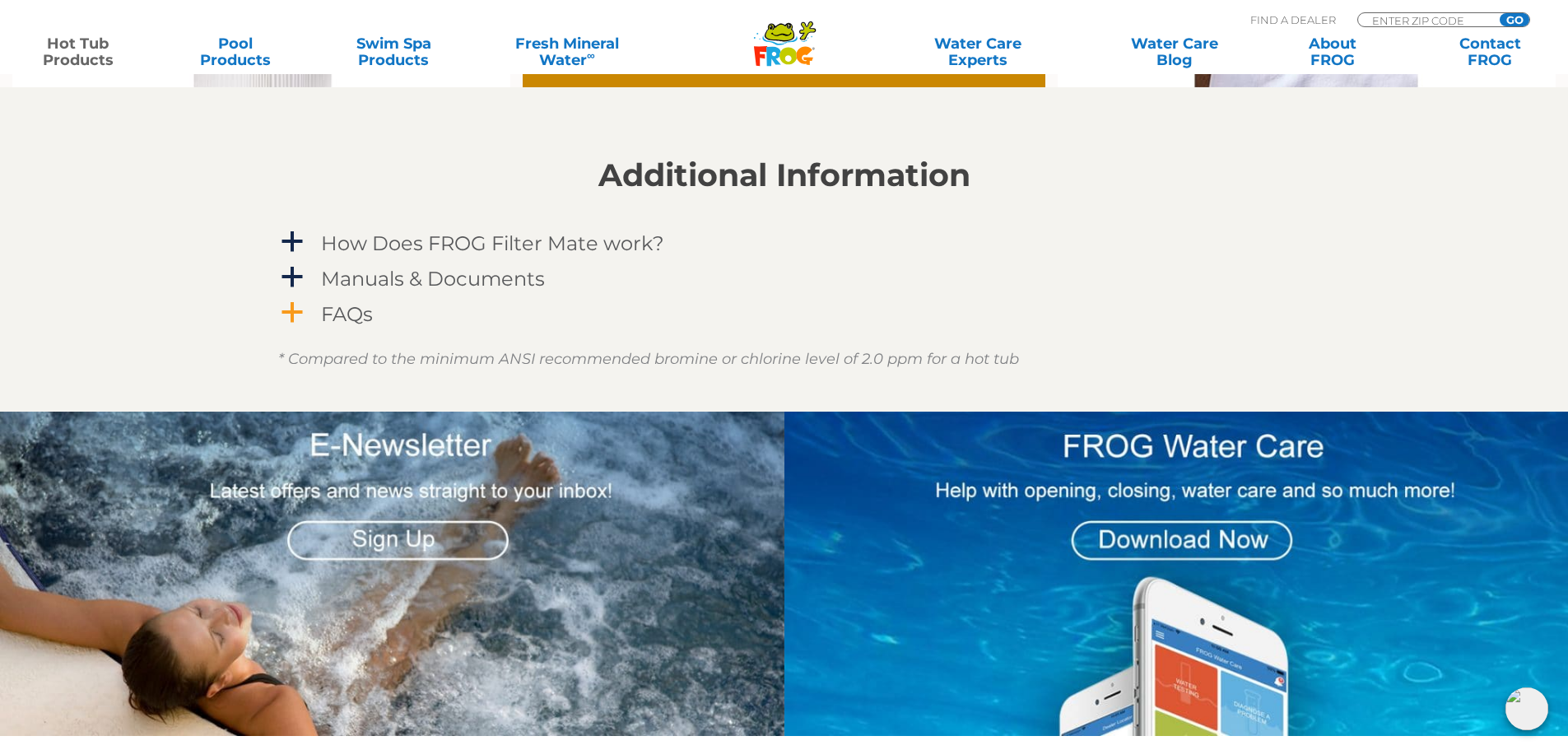
click at [346, 307] on h4 "FAQs" at bounding box center [346, 314] width 52 height 23
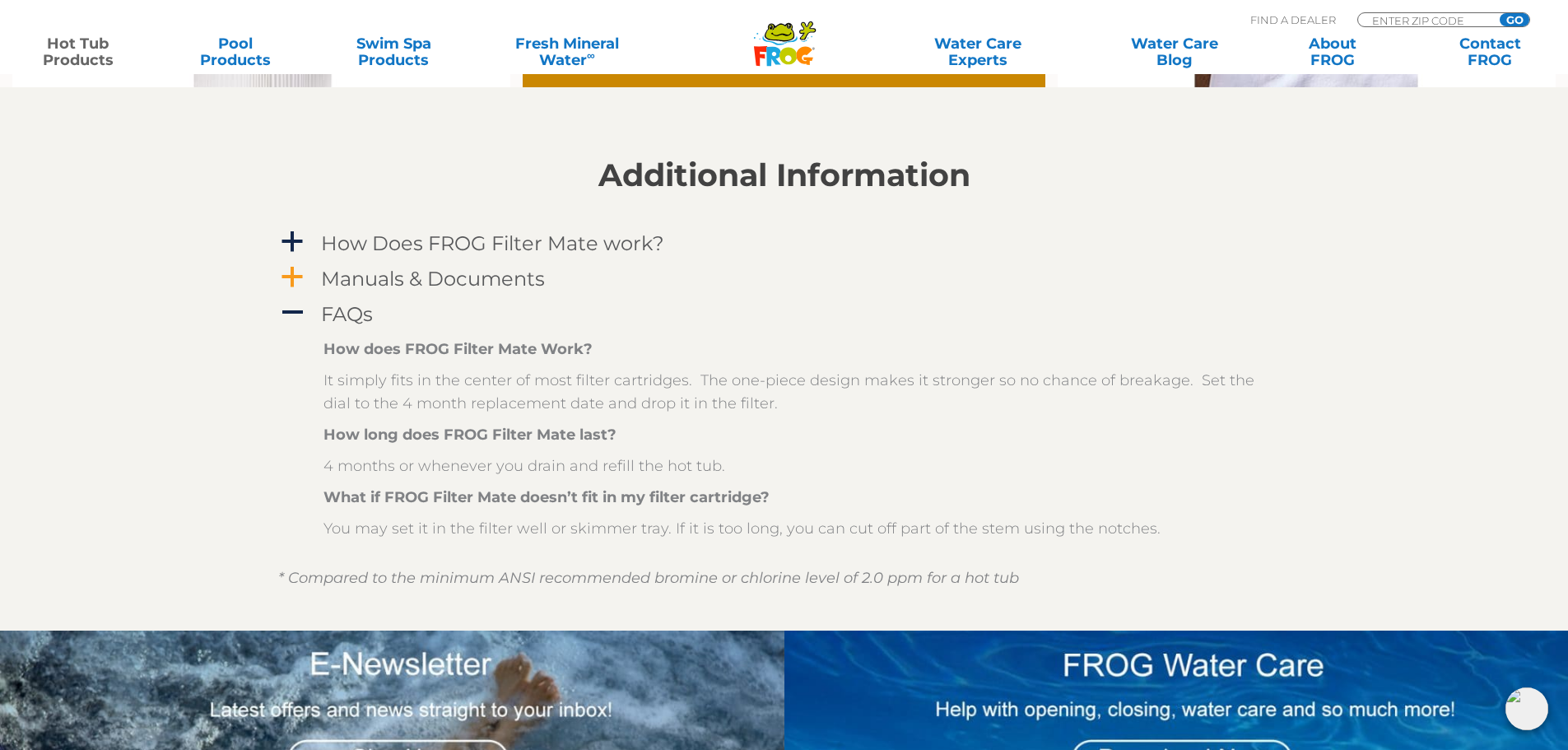
click at [350, 278] on h4 "Manuals & Documents" at bounding box center [432, 279] width 224 height 23
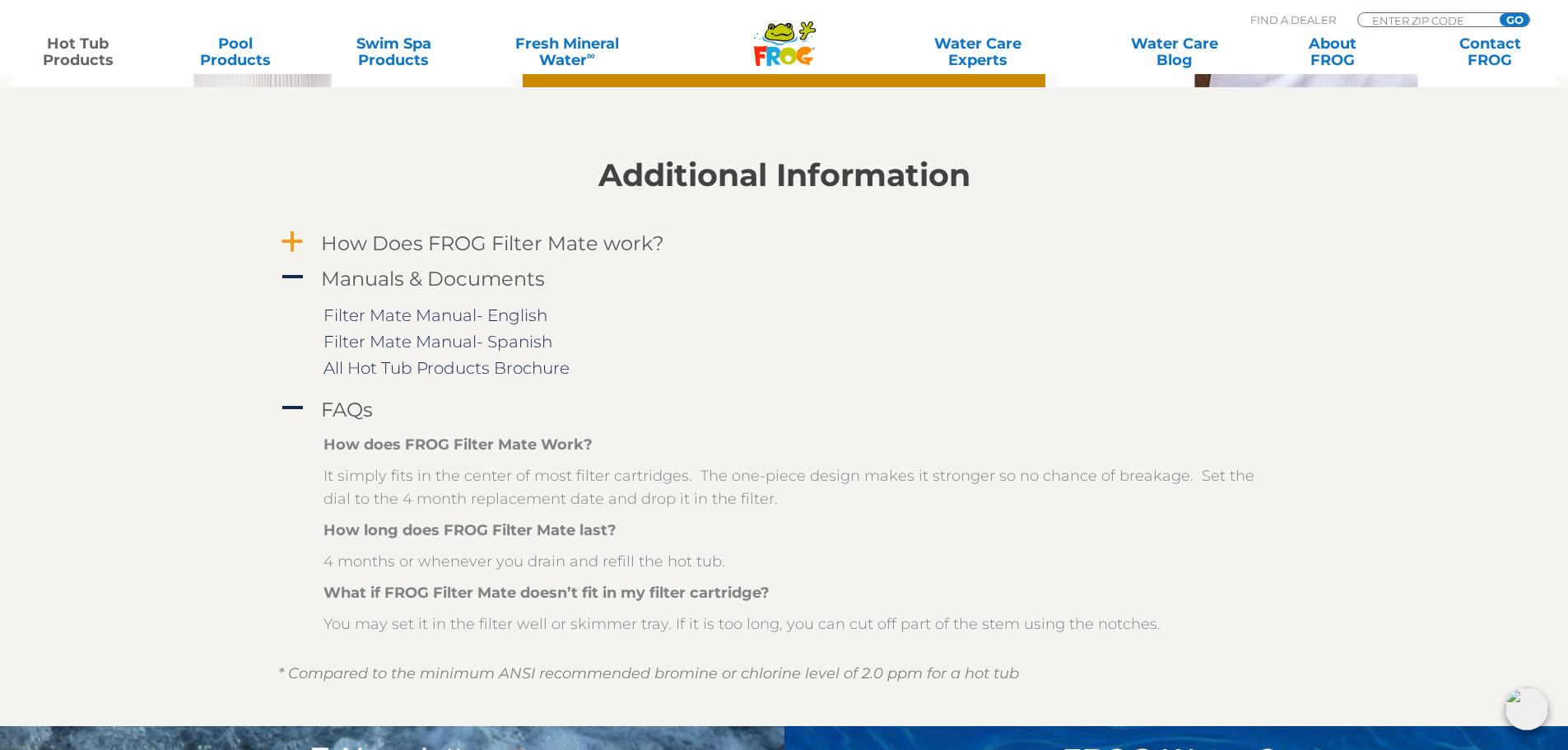
click at [381, 243] on h4 "How Does FROG Filter Mate work?" at bounding box center [492, 243] width 343 height 23
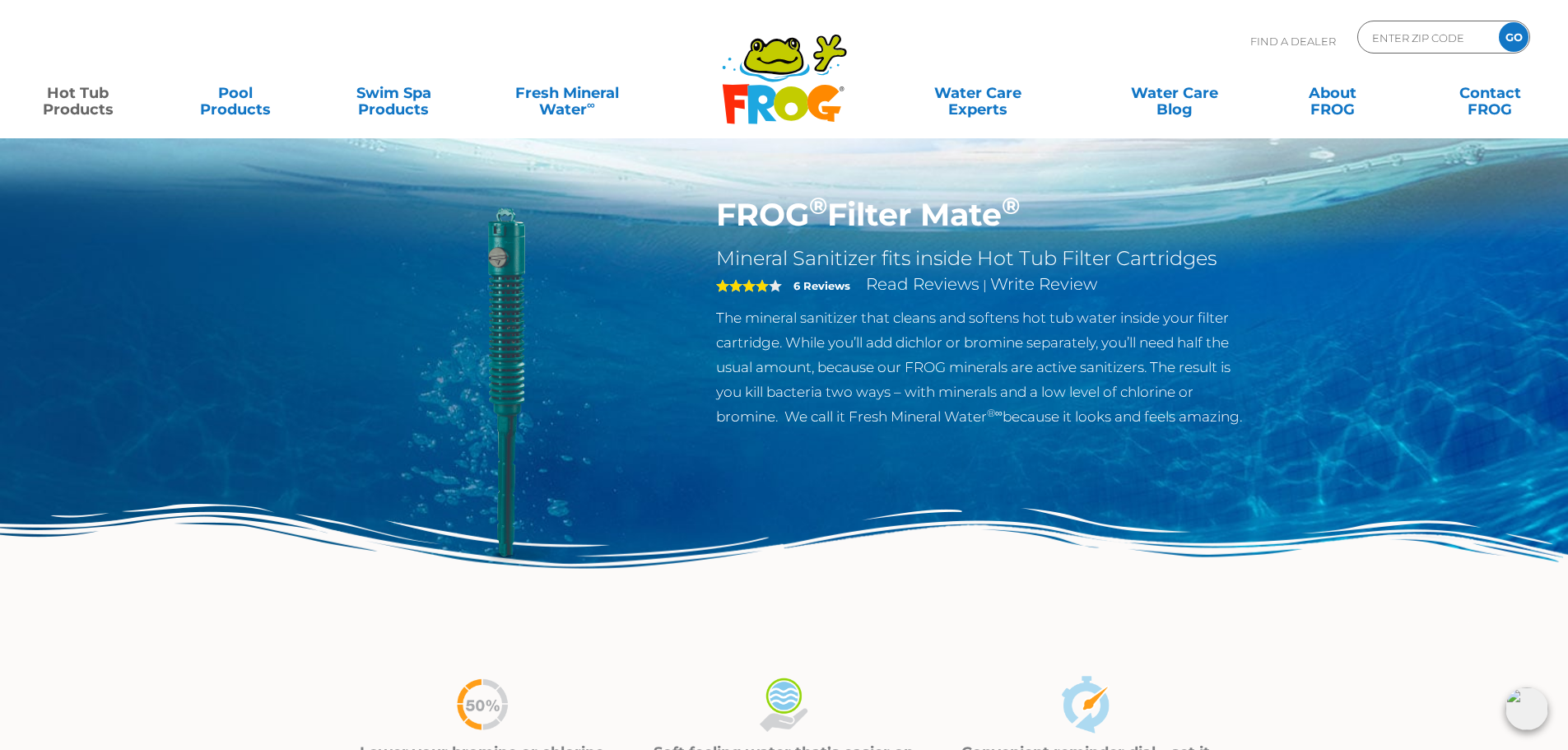
scroll to position [0, 0]
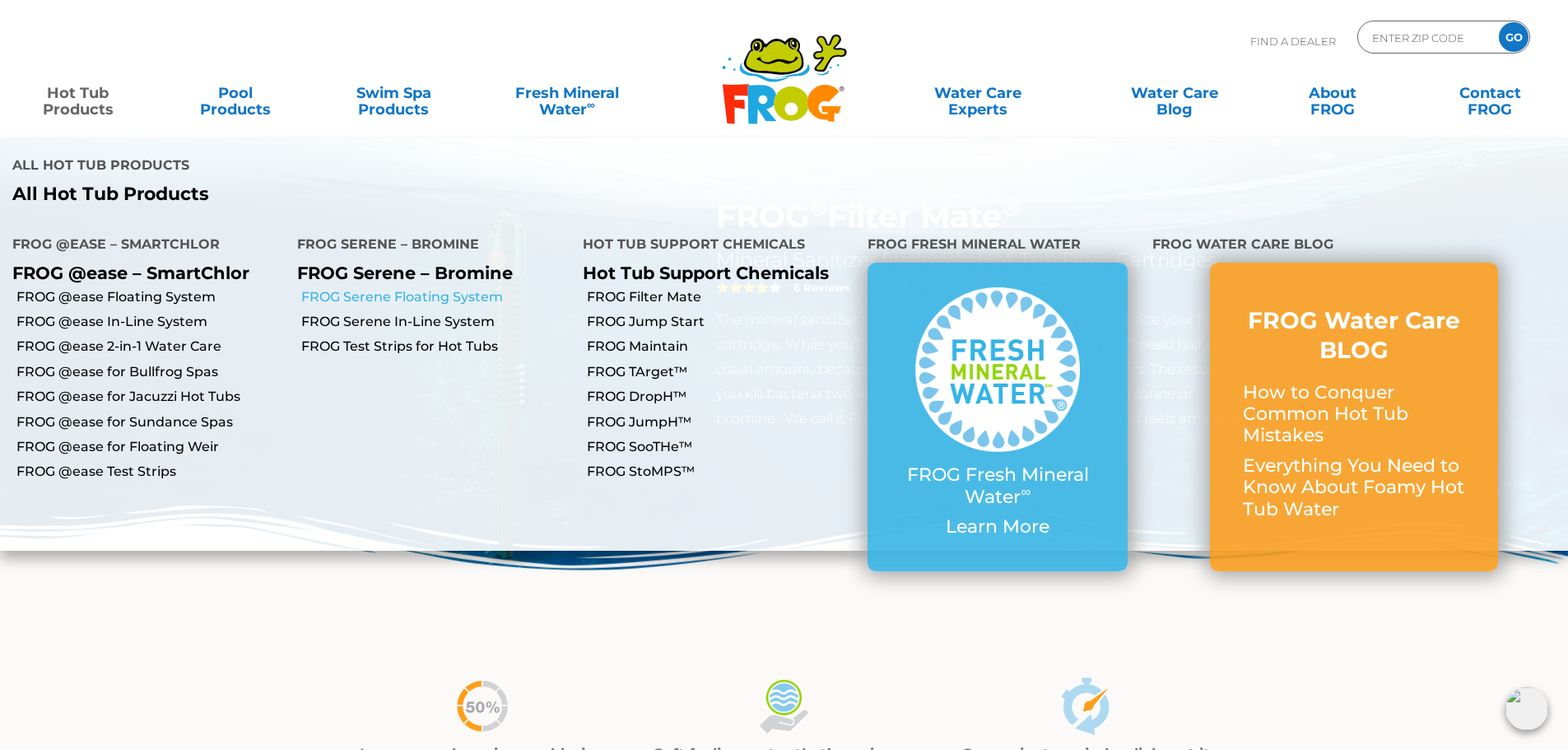
click at [428, 288] on link "FROG Serene Floating System" at bounding box center [434, 296] width 268 height 18
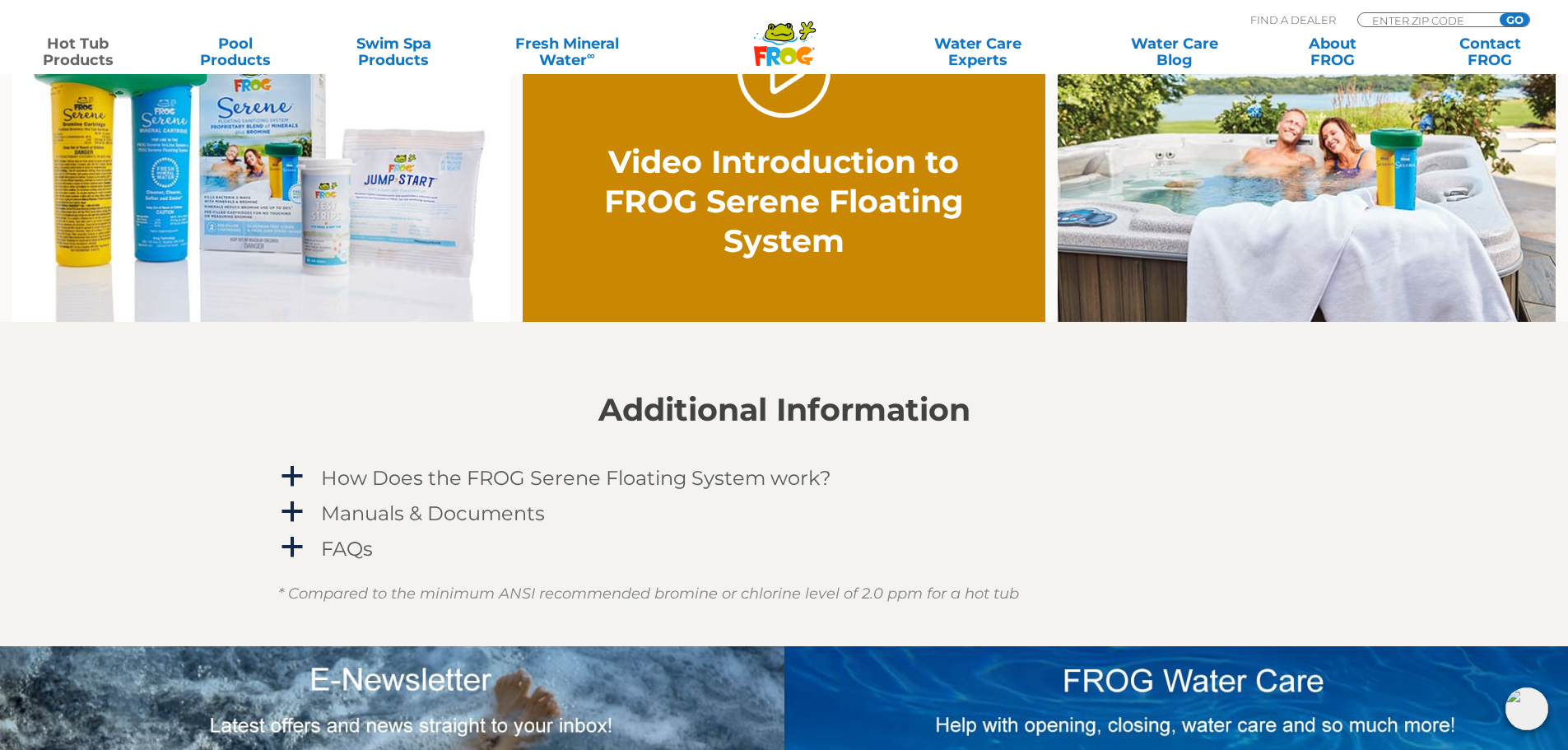
scroll to position [1317, 0]
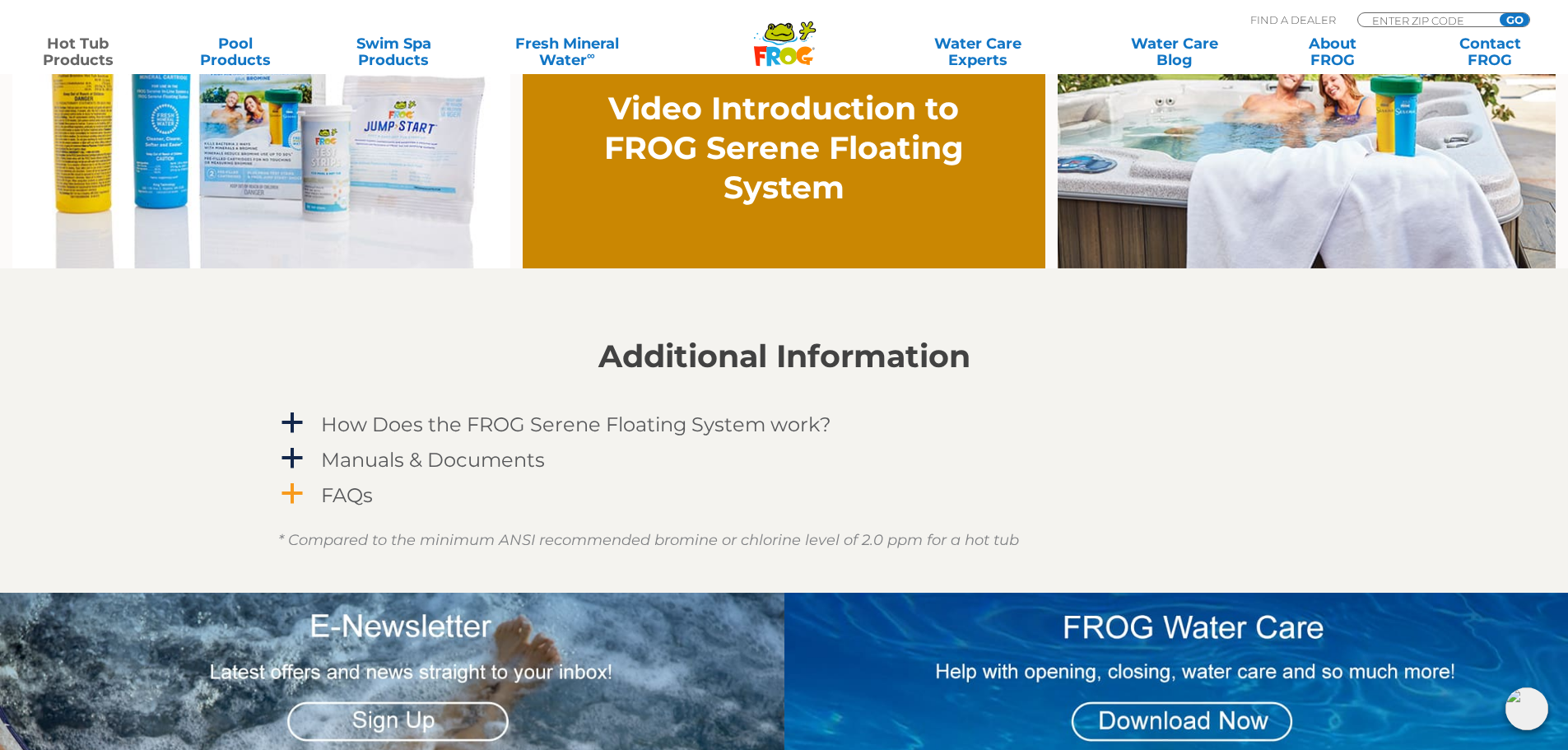
click at [364, 487] on h4 "FAQs" at bounding box center [346, 495] width 52 height 23
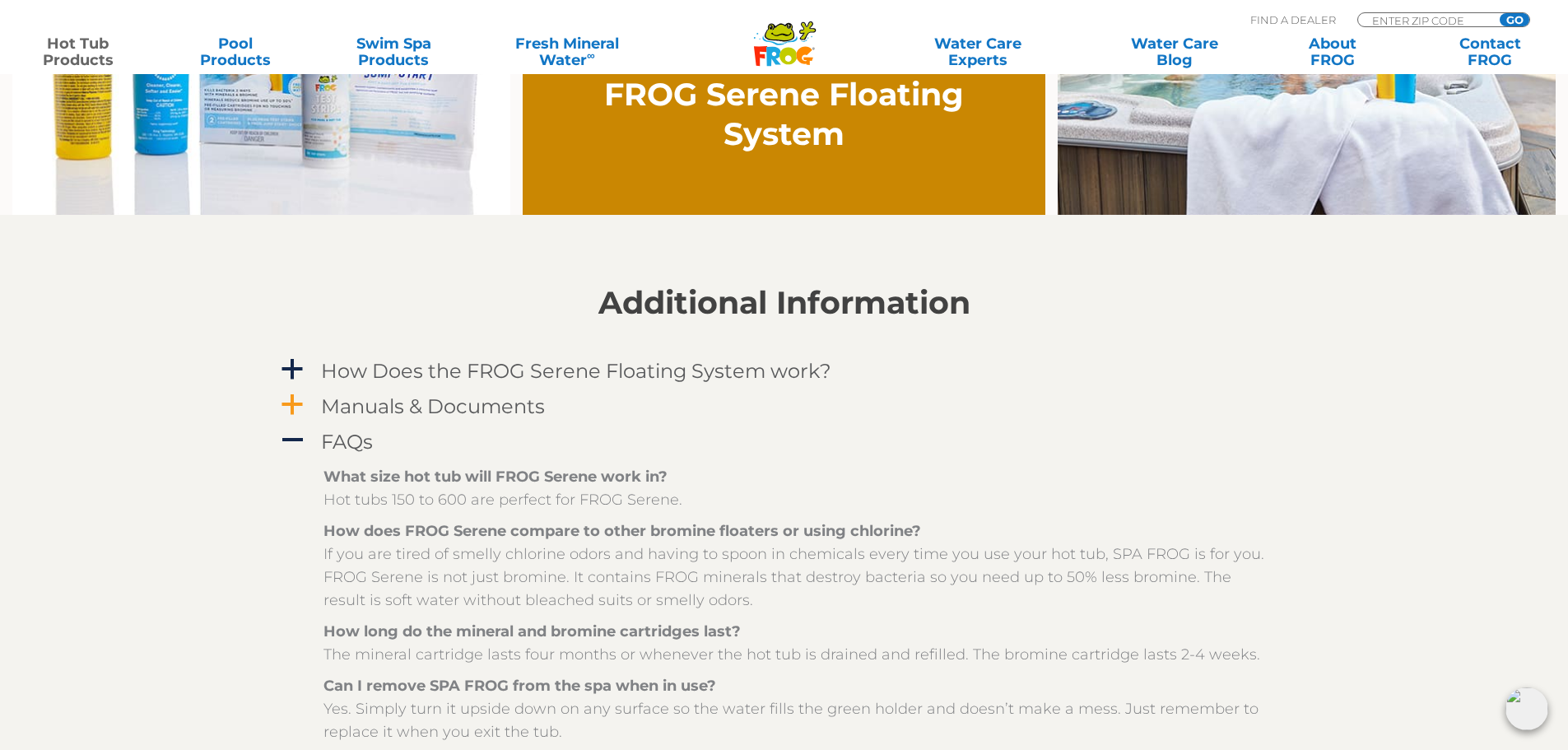
scroll to position [1398, 0]
